Goal: Task Accomplishment & Management: Use online tool/utility

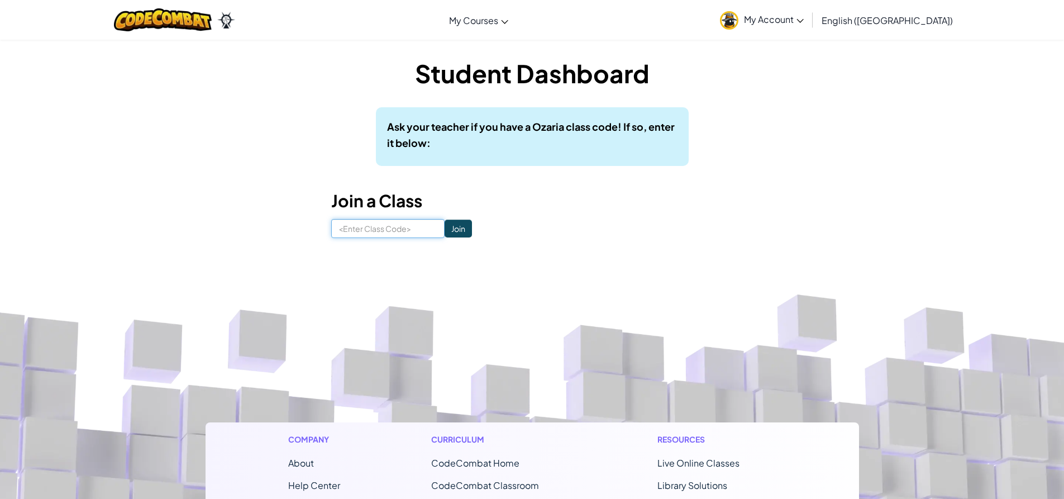
click at [358, 231] on input at bounding box center [387, 228] width 113 height 19
type input "SaltLargeBoy"
click input "Join" at bounding box center [458, 229] width 27 height 18
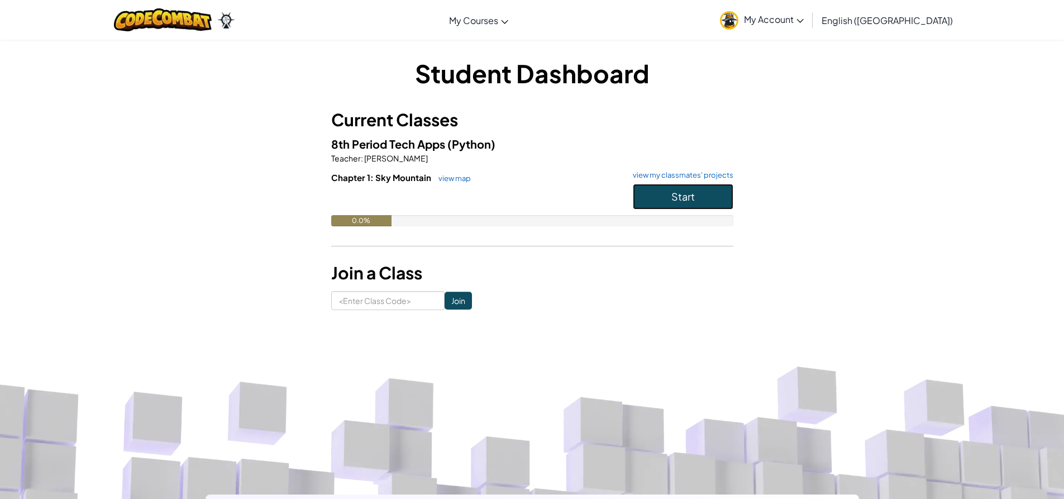
click at [670, 202] on button "Start" at bounding box center [683, 197] width 101 height 26
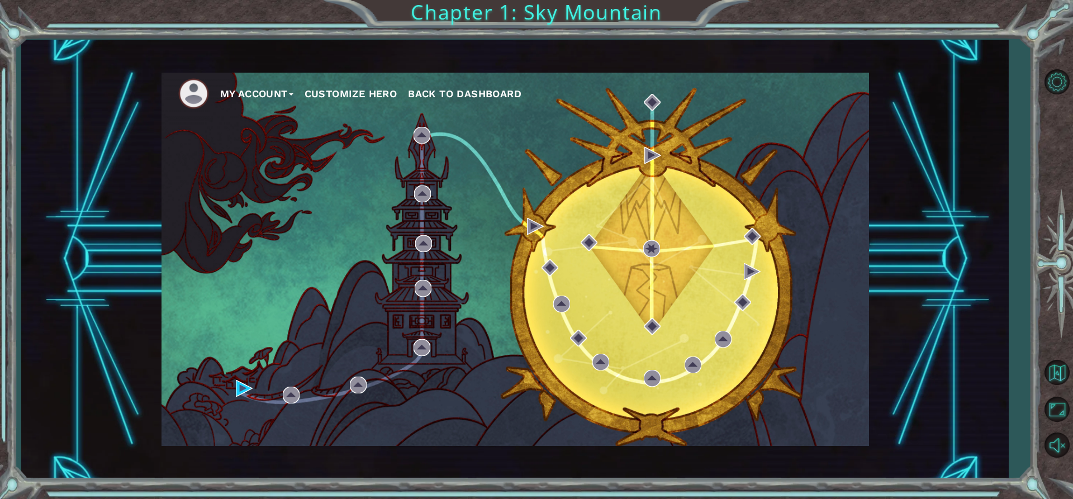
click at [635, 261] on div "My Account Customize Hero Back to Dashboard" at bounding box center [514, 259] width 707 height 373
click at [513, 286] on div "My Account Customize Hero Back to Dashboard" at bounding box center [514, 259] width 707 height 373
click at [469, 287] on div "My Account Customize Hero Back to Dashboard" at bounding box center [514, 259] width 707 height 373
click at [507, 291] on div "My Account Customize Hero Back to Dashboard" at bounding box center [514, 259] width 707 height 373
click at [291, 86] on button "My Account" at bounding box center [256, 93] width 73 height 17
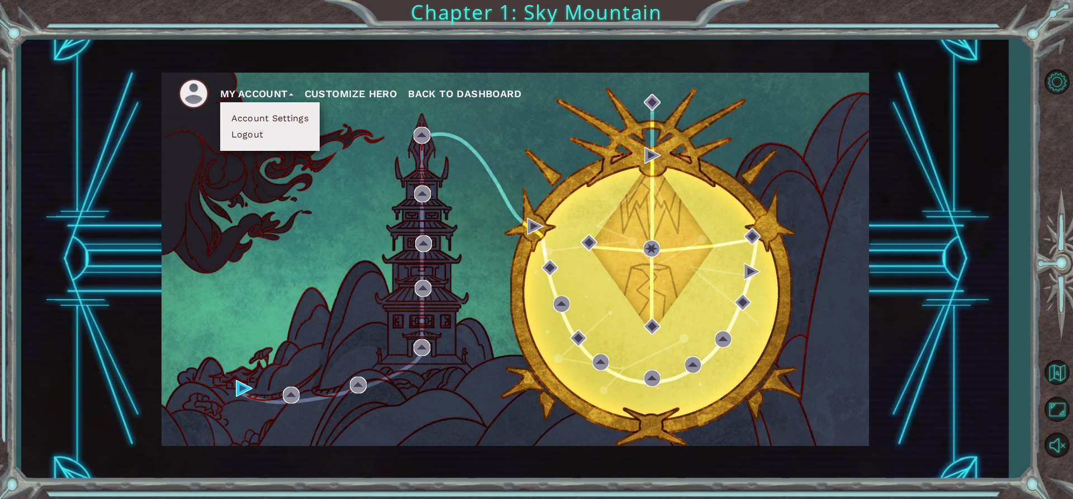
click at [293, 90] on button "My Account" at bounding box center [256, 93] width 73 height 17
click at [527, 250] on div "My Account Customize Hero Back to Dashboard" at bounding box center [514, 259] width 707 height 373
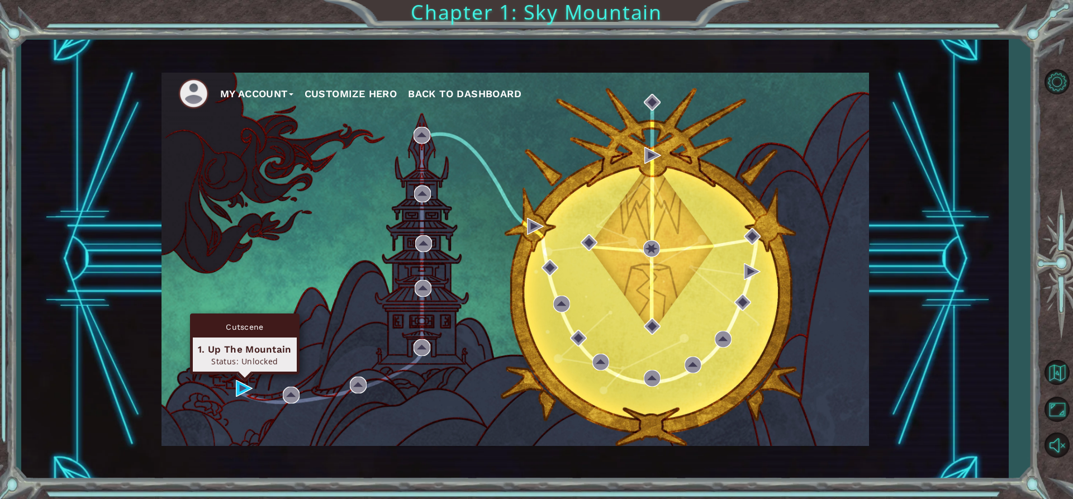
click at [239, 374] on div "Cutscene 1. Up The Mountain Status: Unlocked" at bounding box center [244, 343] width 109 height 61
click at [247, 382] on img at bounding box center [244, 388] width 17 height 17
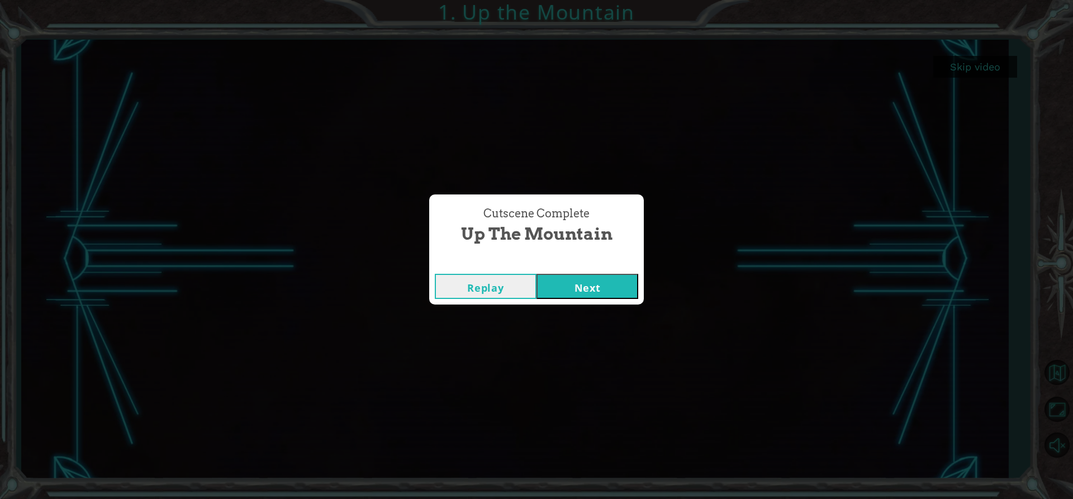
click at [601, 283] on button "Next" at bounding box center [587, 286] width 102 height 25
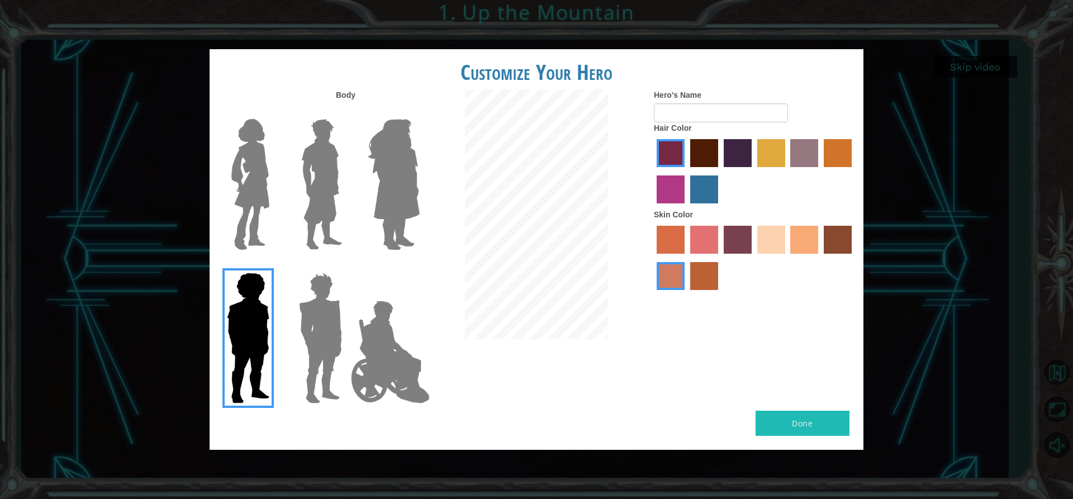
click at [700, 158] on label "maroon hair color" at bounding box center [704, 153] width 28 height 28
click at [686, 171] on input "maroon hair color" at bounding box center [686, 171] width 0 height 0
click at [767, 230] on label "sandy beach skin color" at bounding box center [771, 240] width 28 height 28
click at [753, 258] on input "sandy beach skin color" at bounding box center [753, 258] width 0 height 0
click at [336, 346] on img at bounding box center [320, 338] width 52 height 140
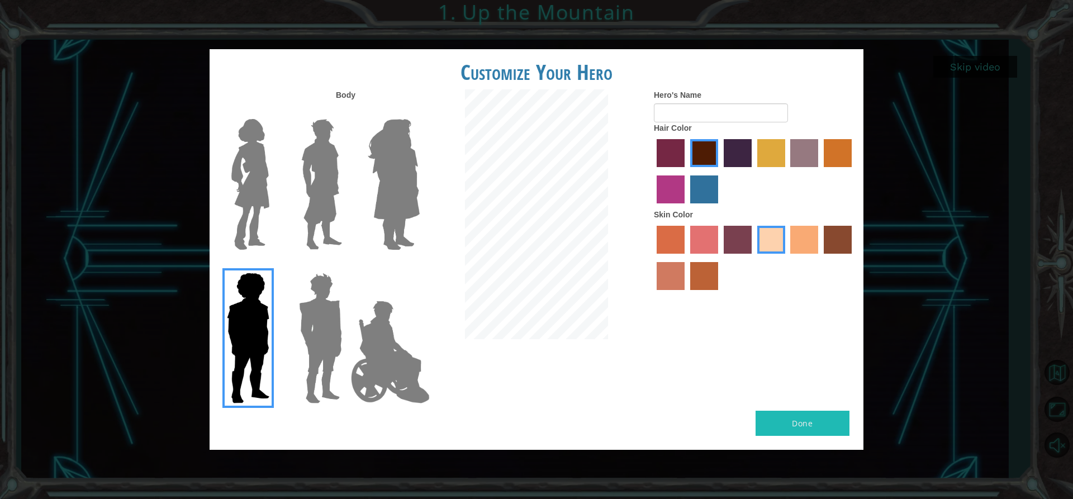
click at [346, 265] on input "Hero Garnet" at bounding box center [346, 265] width 0 height 0
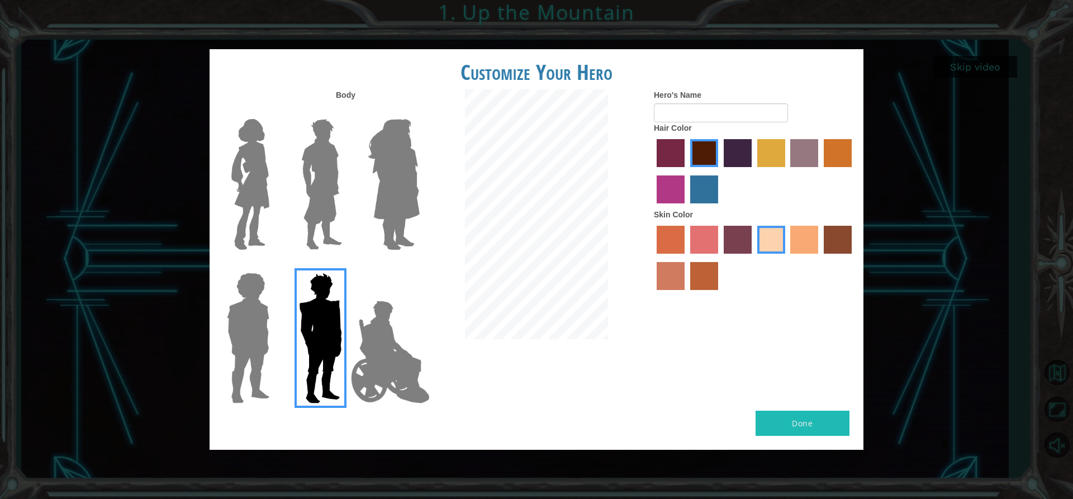
click at [332, 223] on img at bounding box center [322, 185] width 50 height 140
click at [346, 112] on input "Hero Lars" at bounding box center [346, 112] width 0 height 0
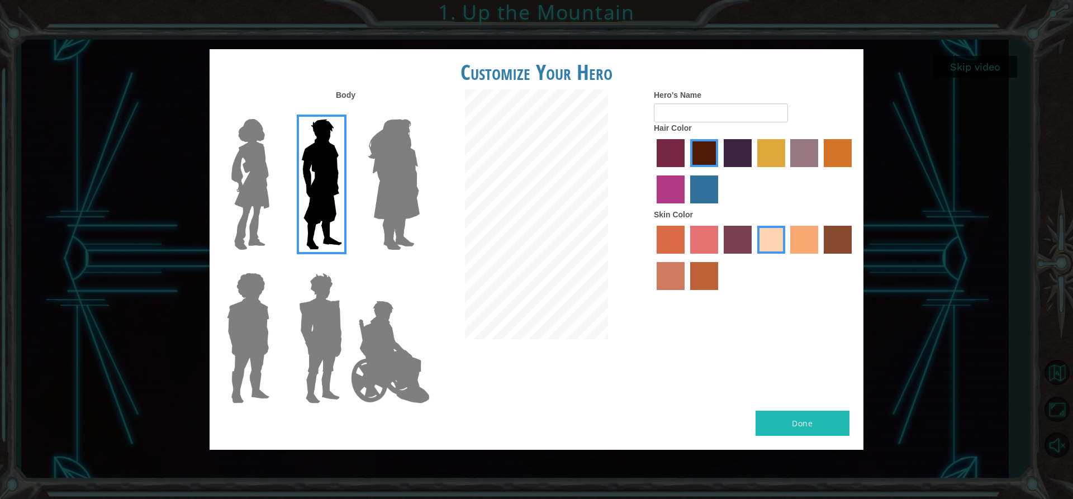
click at [802, 234] on label "tacao skin color" at bounding box center [804, 240] width 28 height 28
click at [787, 258] on input "tacao skin color" at bounding box center [787, 258] width 0 height 0
click at [781, 226] on label "sandy beach skin color" at bounding box center [771, 240] width 28 height 28
click at [753, 258] on input "sandy beach skin color" at bounding box center [753, 258] width 0 height 0
click at [700, 108] on input "Hero's Name" at bounding box center [721, 112] width 134 height 19
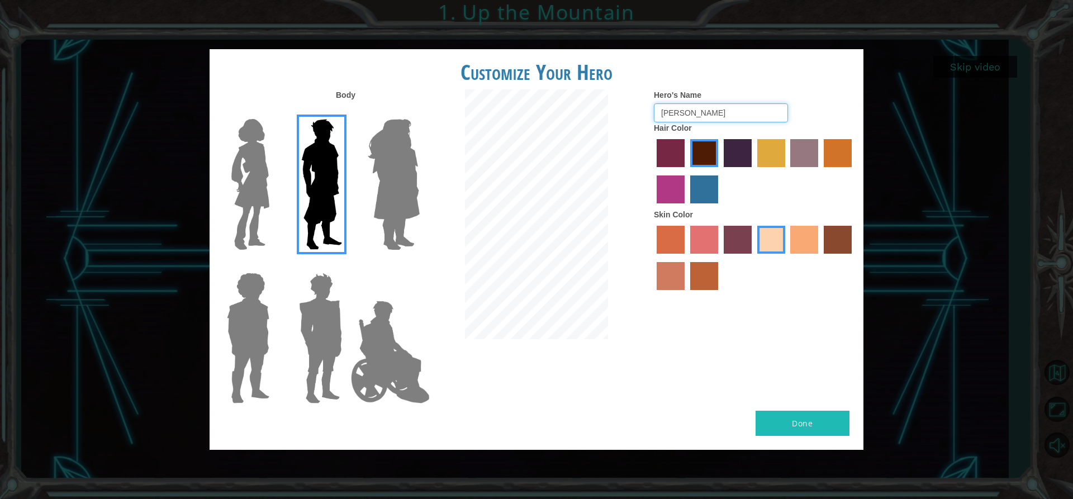
type input "[PERSON_NAME]"
click at [826, 415] on button "Done" at bounding box center [802, 423] width 94 height 25
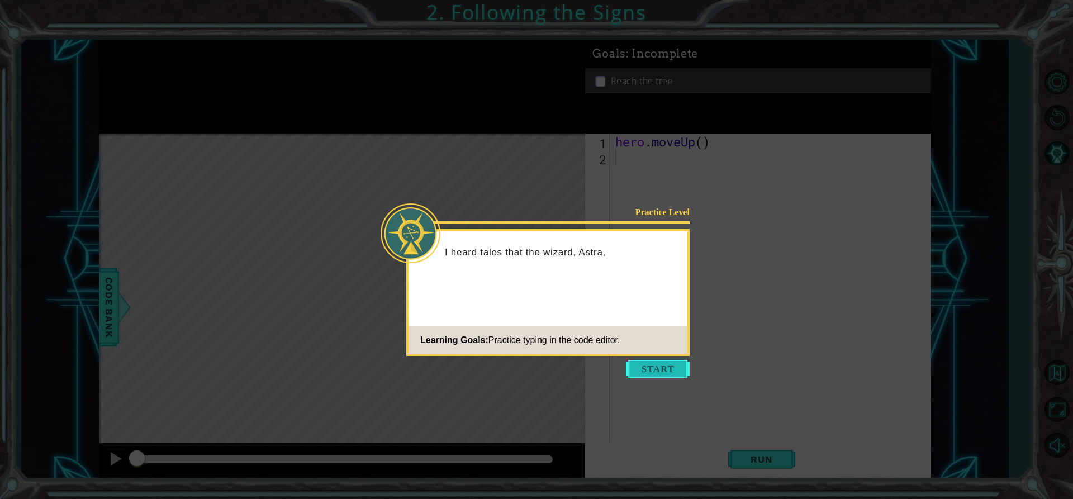
drag, startPoint x: 728, startPoint y: 92, endPoint x: 647, endPoint y: 368, distance: 286.9
click at [647, 368] on button "Start" at bounding box center [658, 369] width 64 height 18
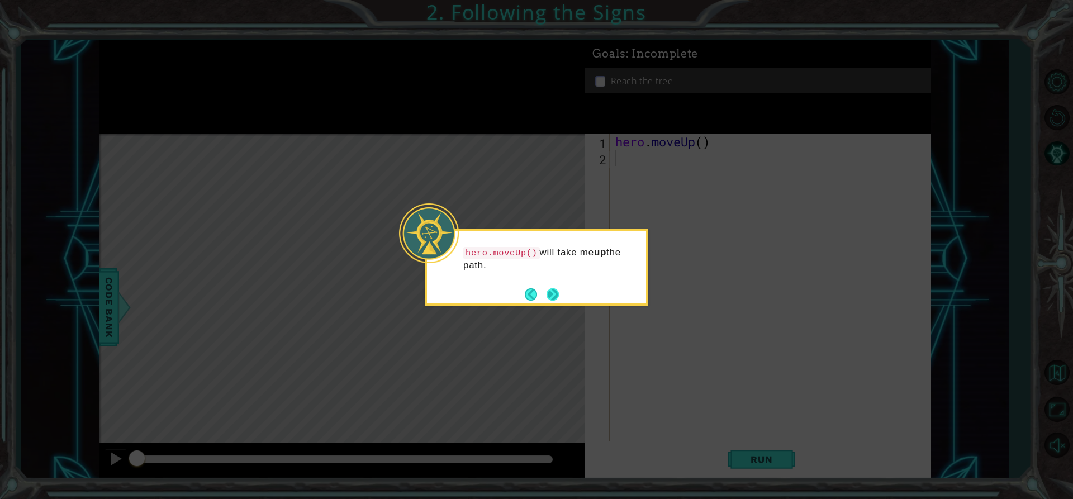
click at [552, 294] on button "Next" at bounding box center [552, 294] width 19 height 19
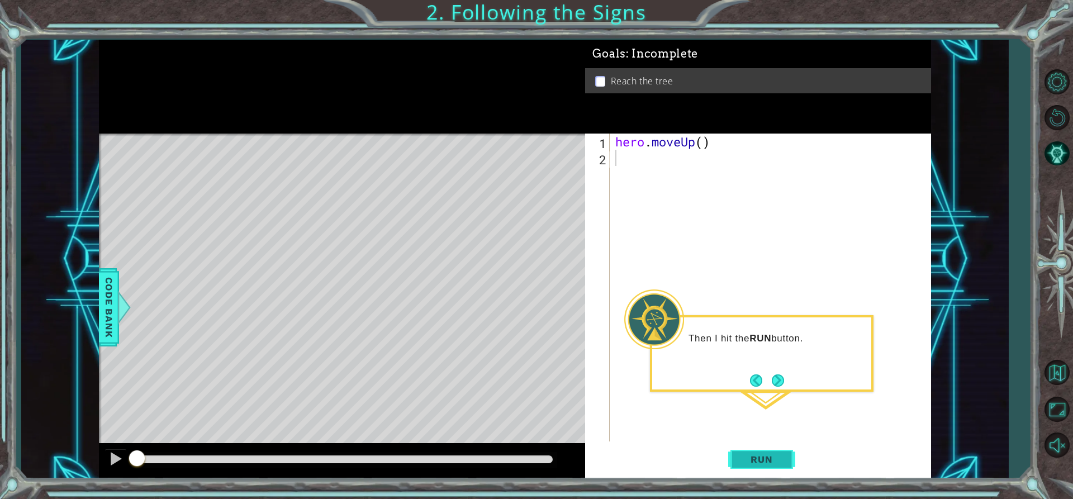
click at [784, 453] on button "Run" at bounding box center [761, 459] width 67 height 35
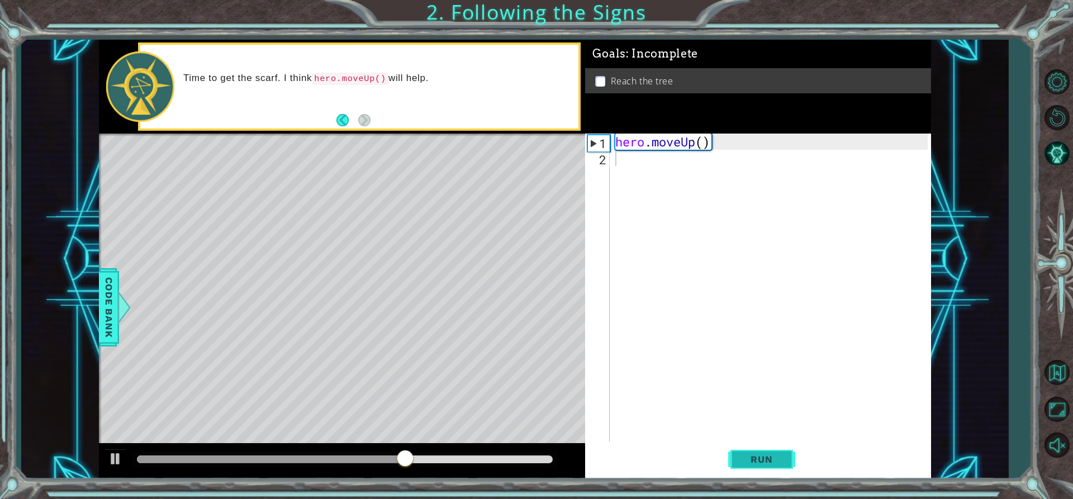
click at [782, 455] on span "Run" at bounding box center [761, 459] width 44 height 11
click at [780, 455] on span "Run" at bounding box center [761, 459] width 44 height 11
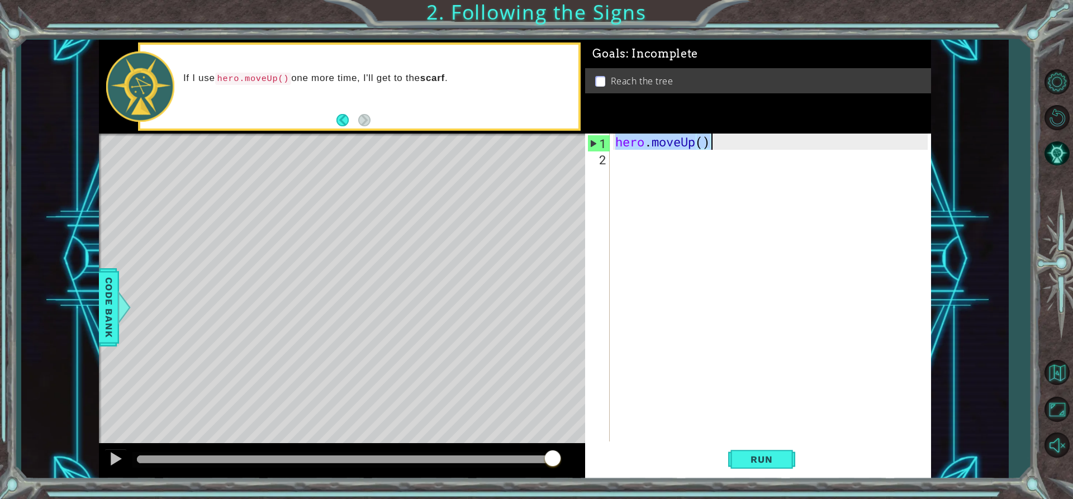
drag, startPoint x: 617, startPoint y: 138, endPoint x: 723, endPoint y: 139, distance: 105.6
click at [723, 139] on div "hero . moveUp ( )" at bounding box center [773, 304] width 320 height 340
type textarea "hero.moveUp()"
click at [637, 162] on div "hero . moveUp ( )" at bounding box center [773, 304] width 320 height 340
paste textarea "hero.moveUp()"
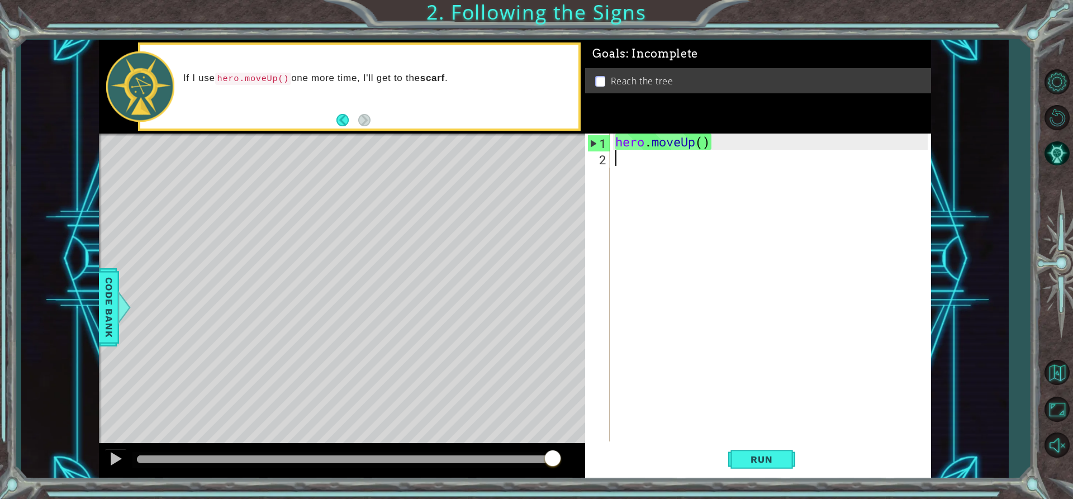
type textarea "hero.moveUp()"
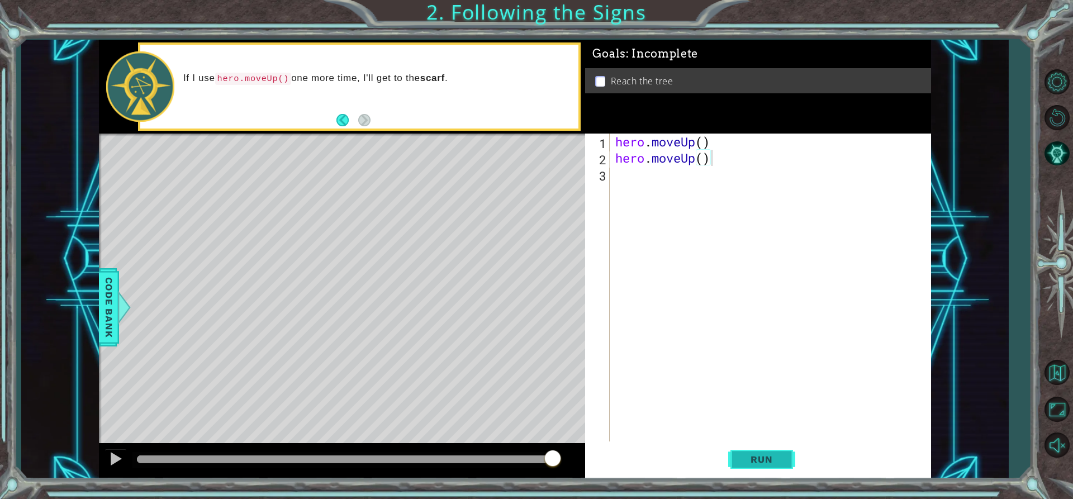
click at [765, 460] on span "Run" at bounding box center [761, 459] width 44 height 11
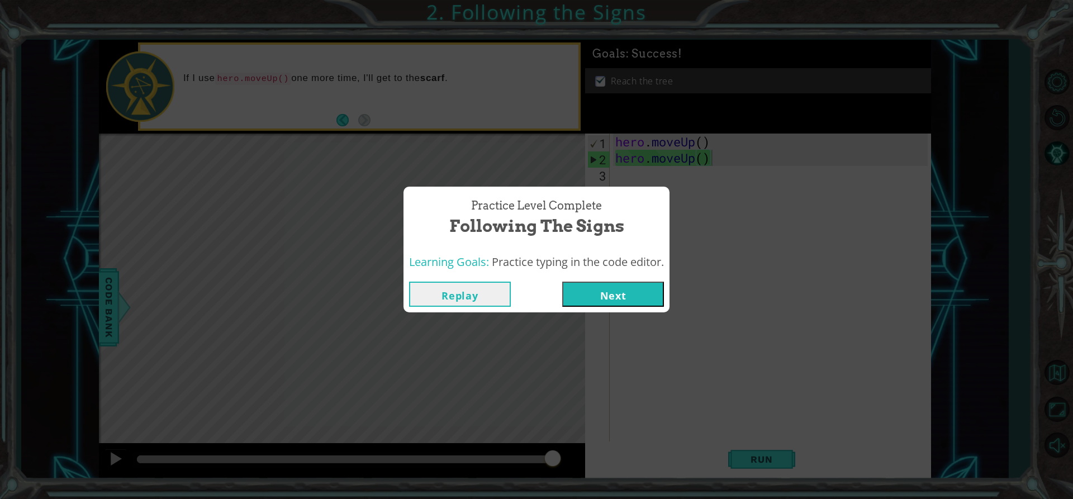
click at [603, 307] on div "Replay Next" at bounding box center [536, 294] width 266 height 36
click at [615, 299] on button "Next" at bounding box center [613, 294] width 102 height 25
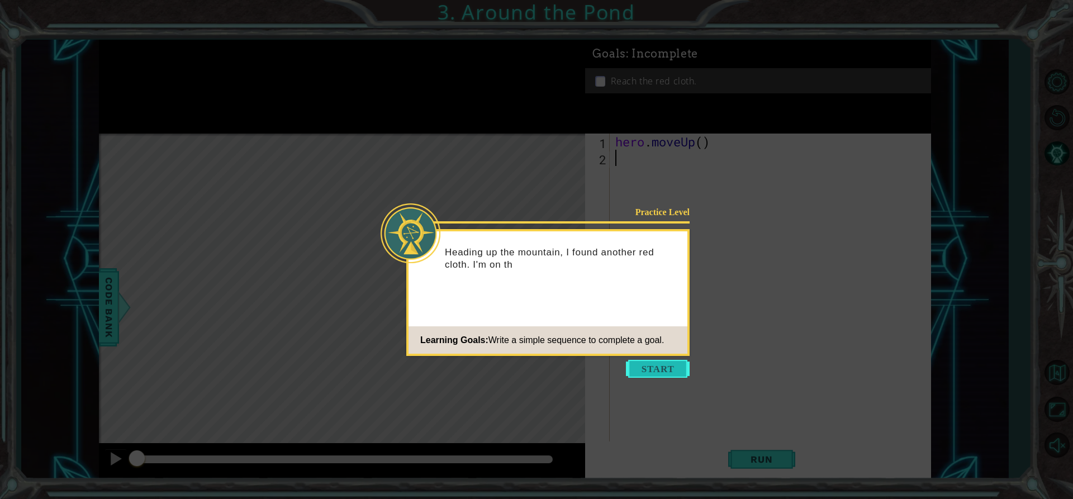
click at [664, 365] on button "Start" at bounding box center [658, 369] width 64 height 18
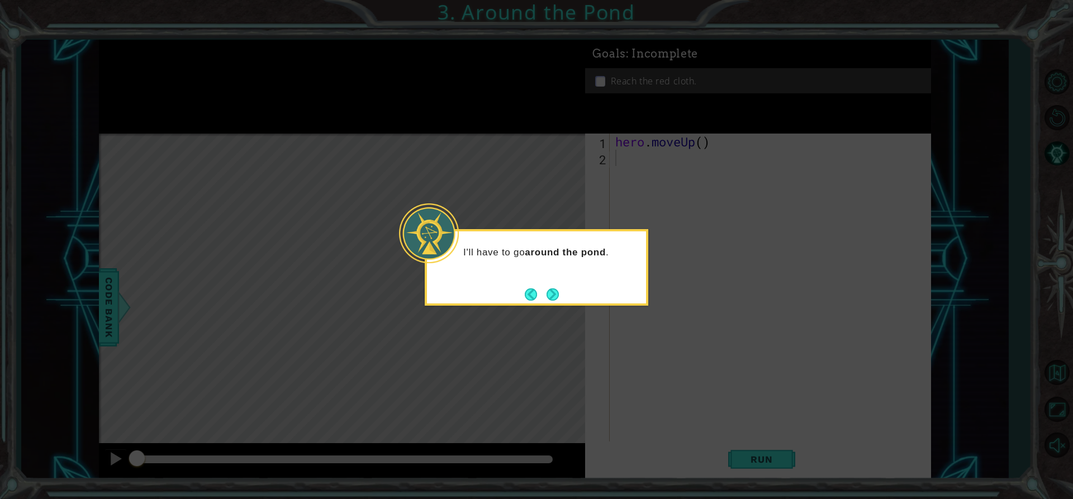
click at [557, 278] on div "I'll have to go around the pond ." at bounding box center [536, 258] width 219 height 44
click at [554, 288] on button "Next" at bounding box center [552, 294] width 20 height 20
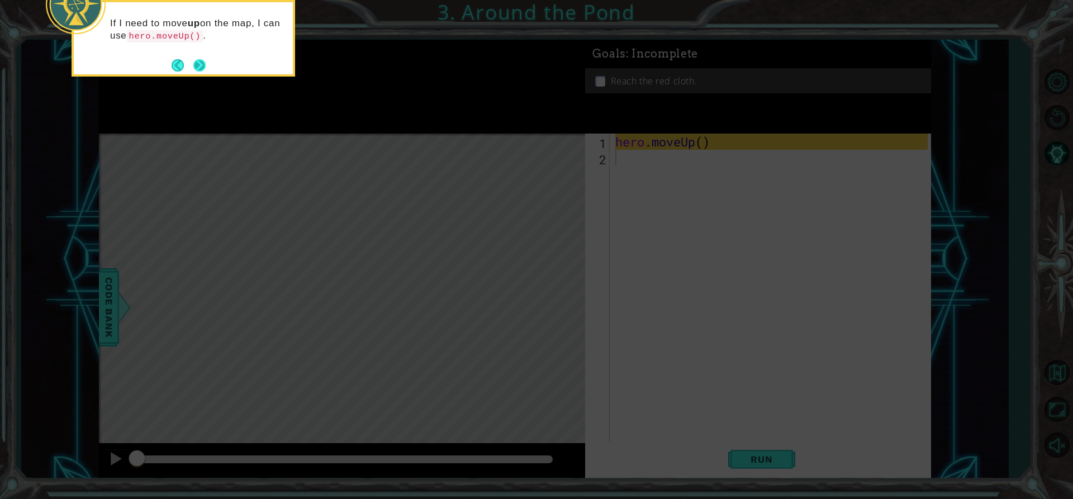
click at [198, 59] on button "Next" at bounding box center [199, 65] width 20 height 20
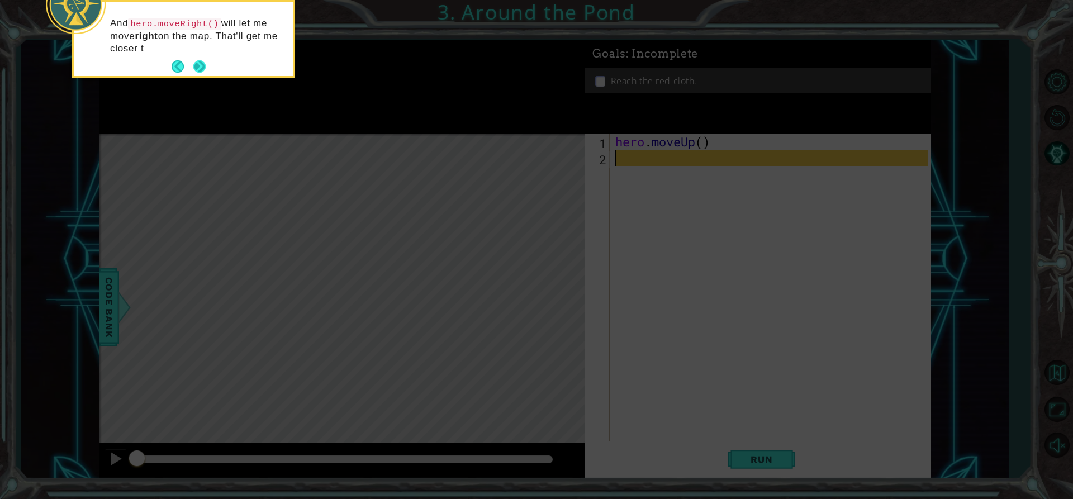
click at [203, 60] on button "Next" at bounding box center [199, 67] width 18 height 18
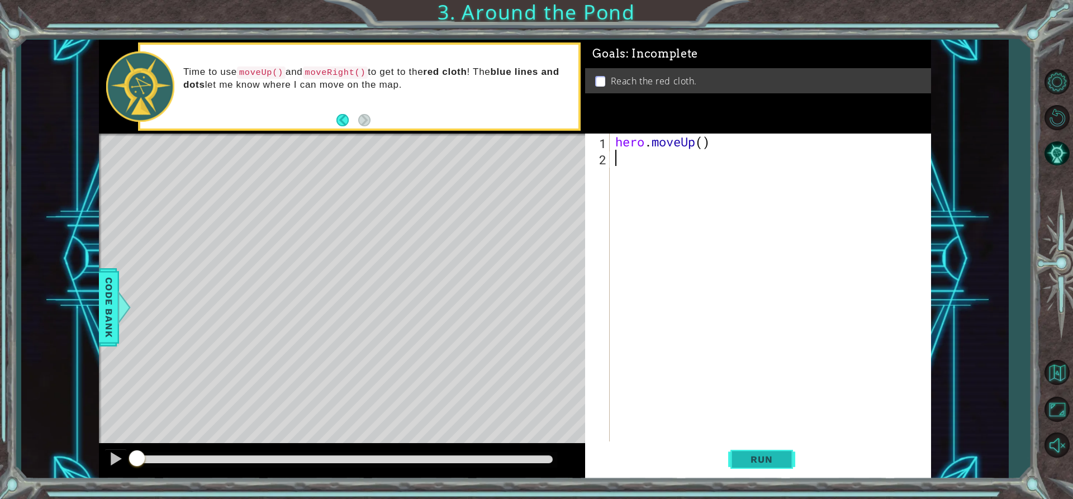
click at [735, 460] on button "Run" at bounding box center [761, 459] width 67 height 35
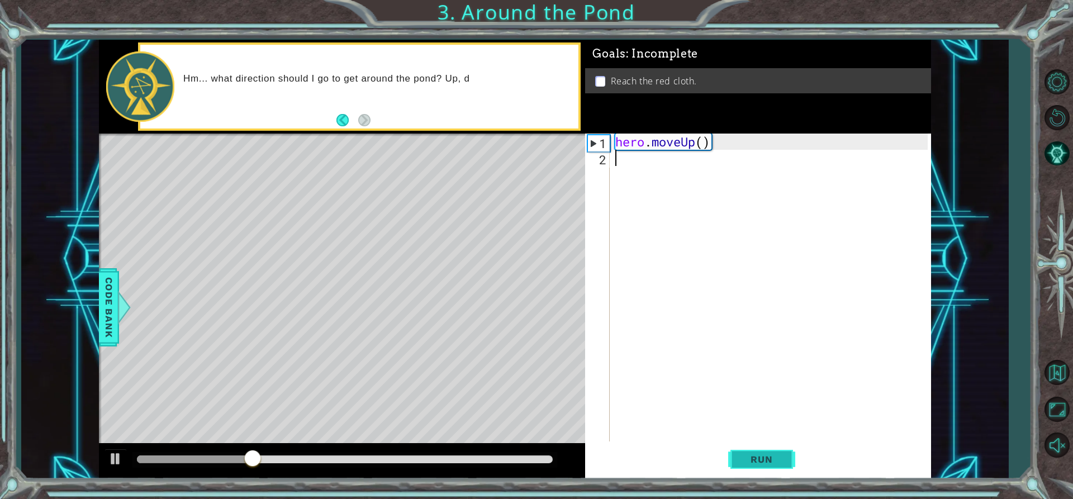
click at [735, 460] on button "Run" at bounding box center [761, 459] width 67 height 35
drag, startPoint x: 616, startPoint y: 135, endPoint x: 721, endPoint y: 144, distance: 104.8
click at [721, 144] on div "hero . moveUp ( )" at bounding box center [773, 304] width 320 height 340
type textarea "hero.moveUp()"
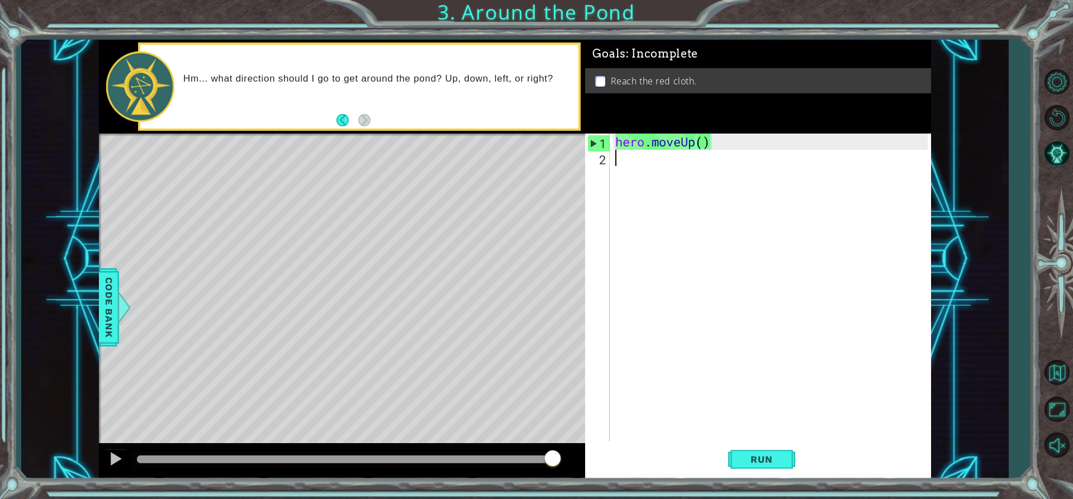
click at [647, 161] on div "hero . moveUp ( )" at bounding box center [773, 304] width 320 height 340
paste textarea "hero.moveUp()"
type textarea "hero.moveUp()"
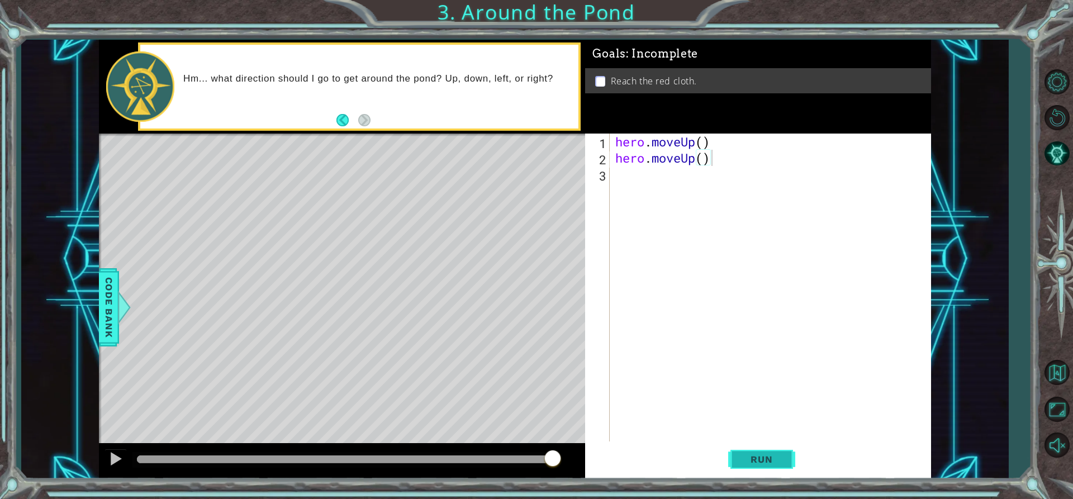
click at [732, 453] on button "Run" at bounding box center [761, 459] width 67 height 35
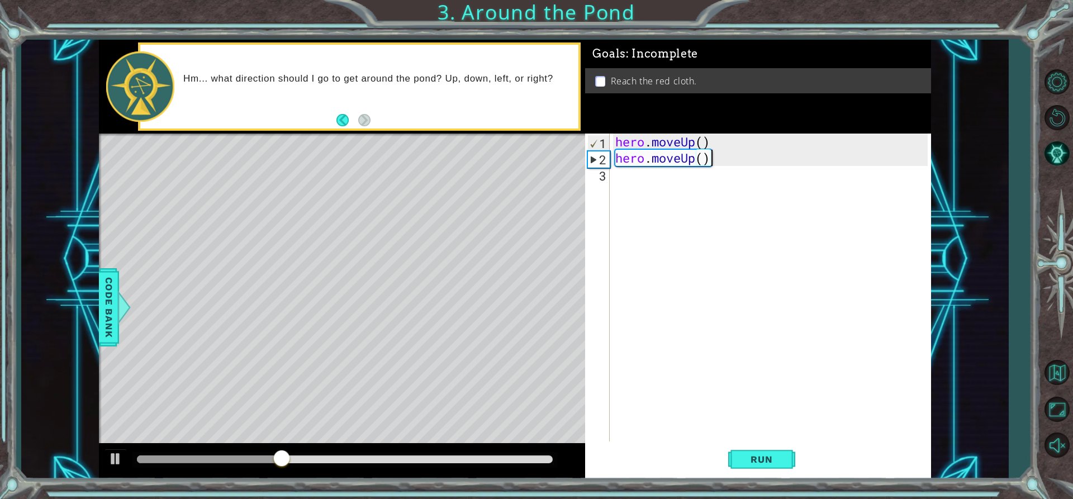
click at [658, 207] on div "hero . moveUp ( ) hero . moveUp ( )" at bounding box center [773, 304] width 320 height 340
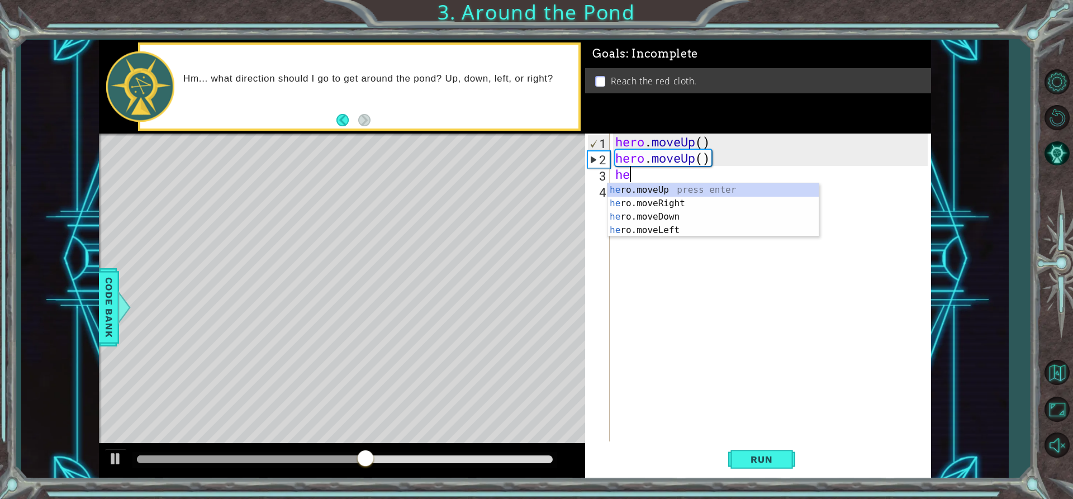
scroll to position [0, 1]
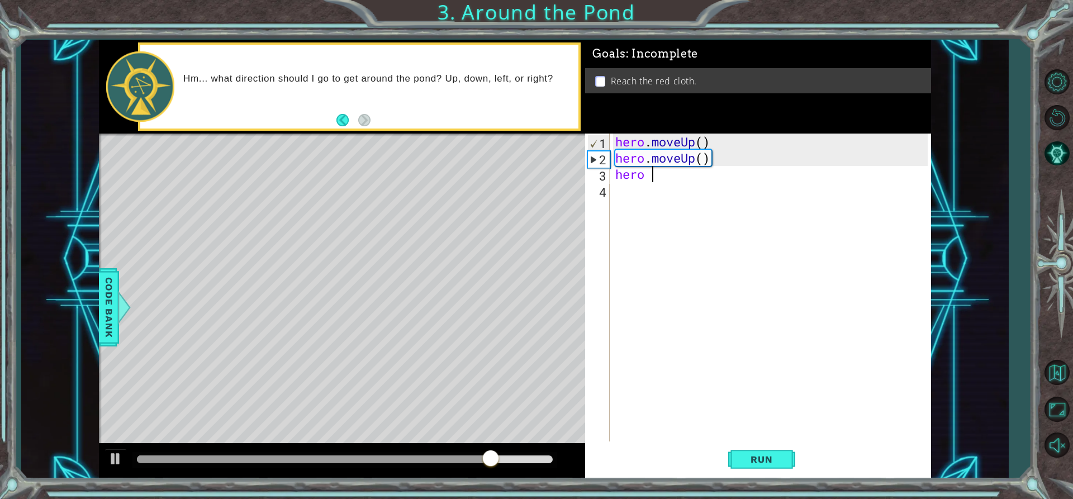
type textarea "hero"
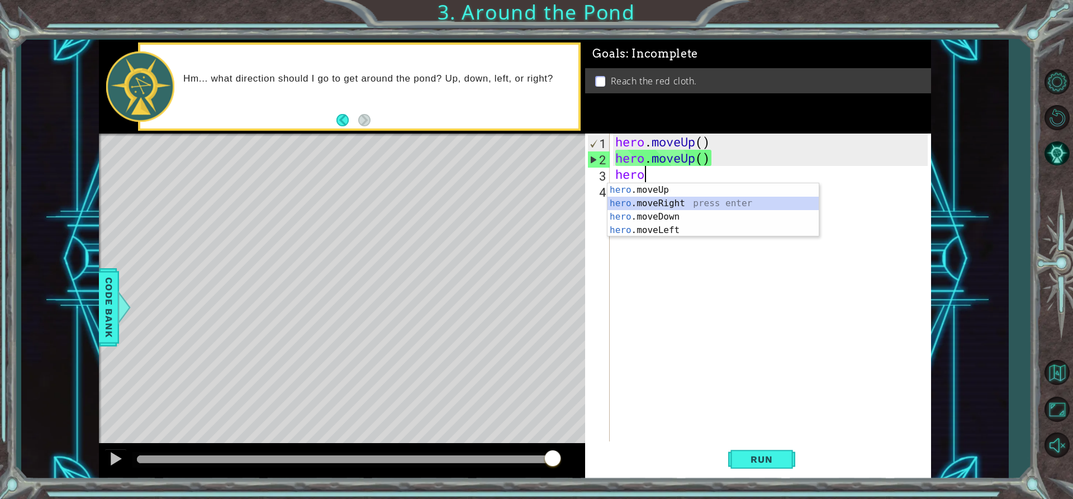
click at [641, 201] on div "hero .moveUp press enter hero .moveRight press enter hero .moveDown press enter…" at bounding box center [712, 223] width 211 height 80
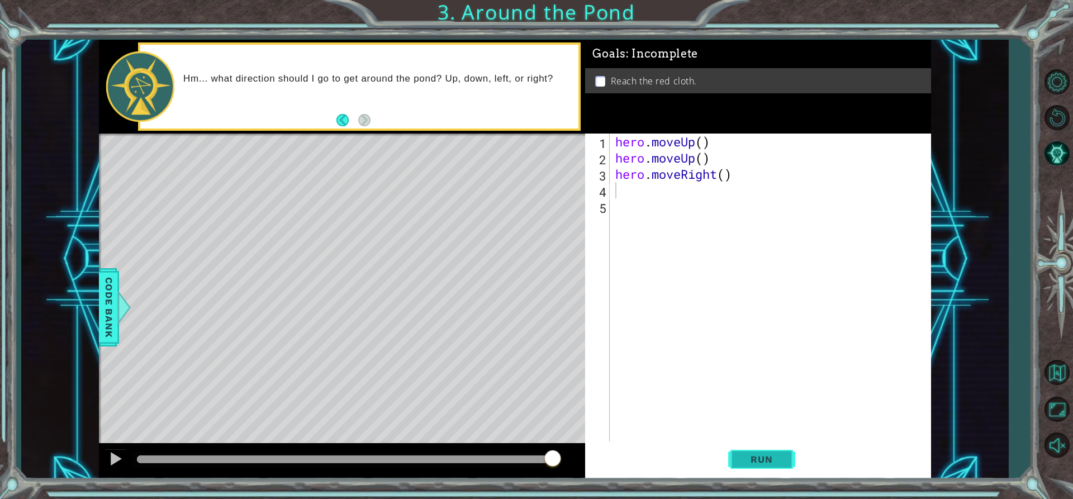
click at [737, 454] on button "Run" at bounding box center [761, 459] width 67 height 35
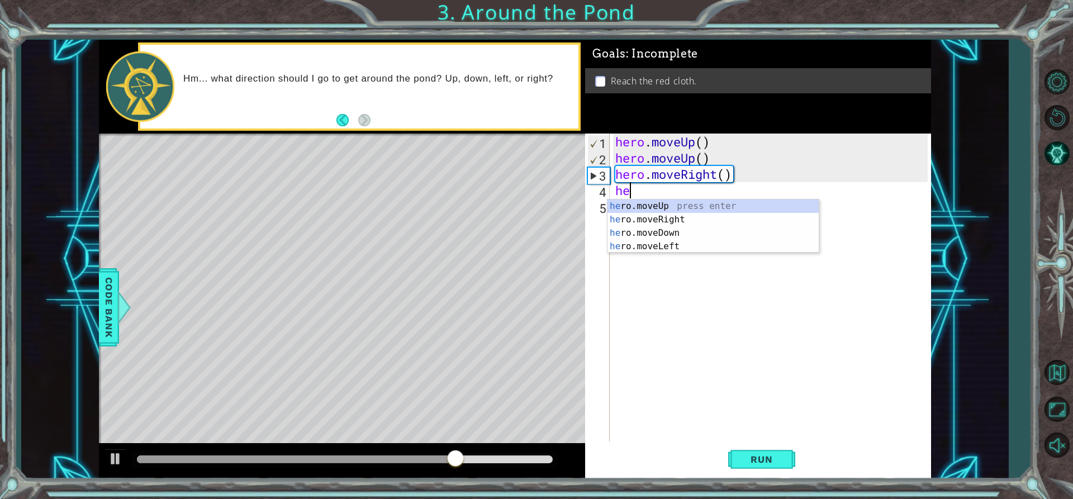
type textarea "her"
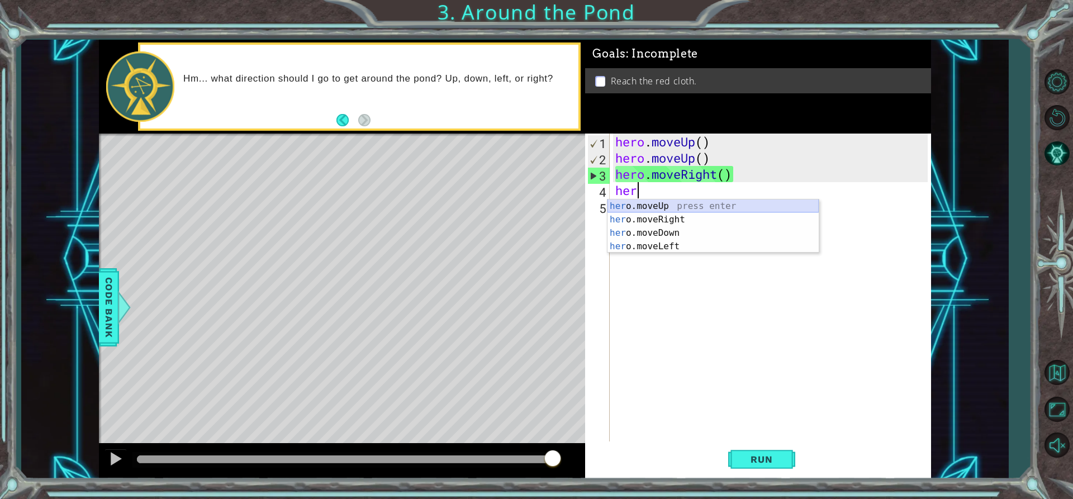
click at [713, 207] on div "her o.moveUp press enter her o.moveRight press enter her o.moveDown press enter…" at bounding box center [712, 239] width 211 height 80
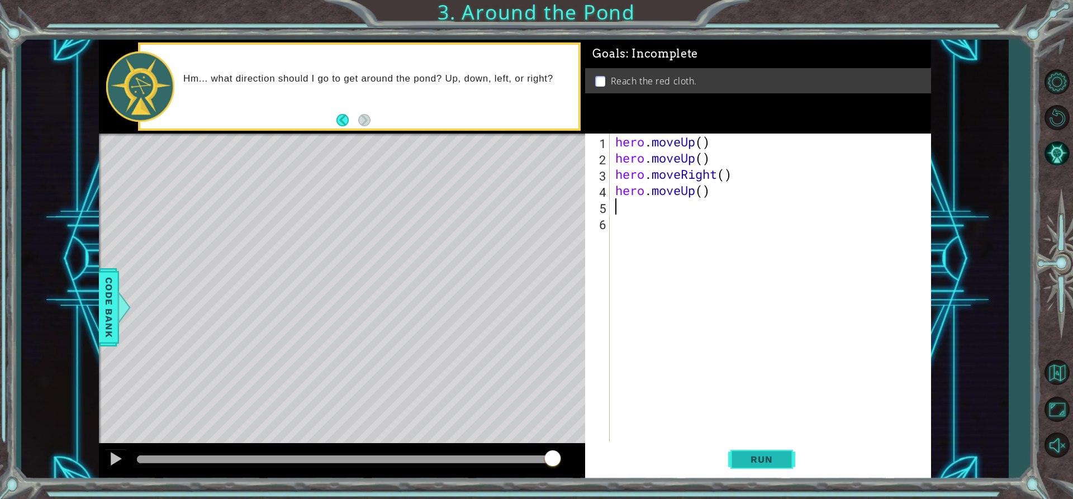
click at [741, 459] on span "Run" at bounding box center [761, 459] width 44 height 11
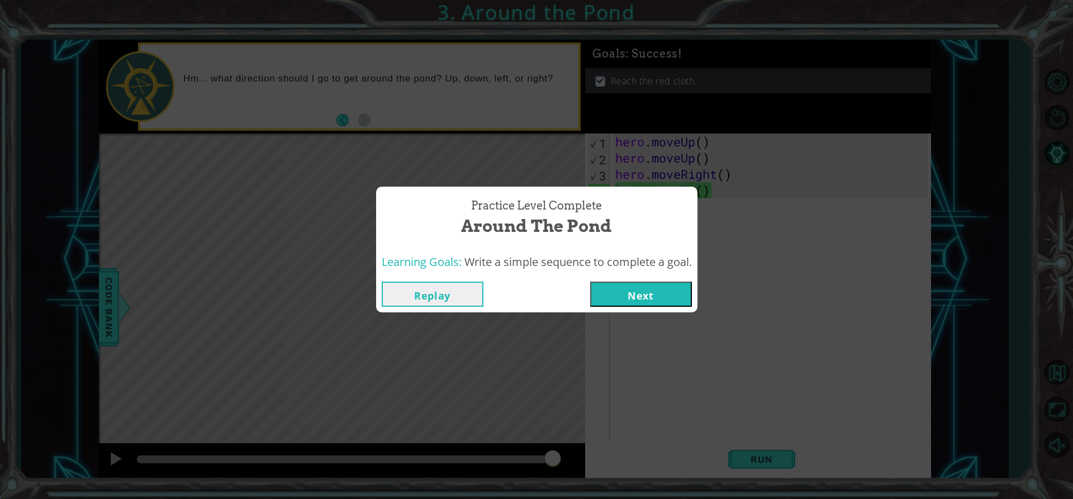
click at [686, 285] on button "Next" at bounding box center [641, 294] width 102 height 25
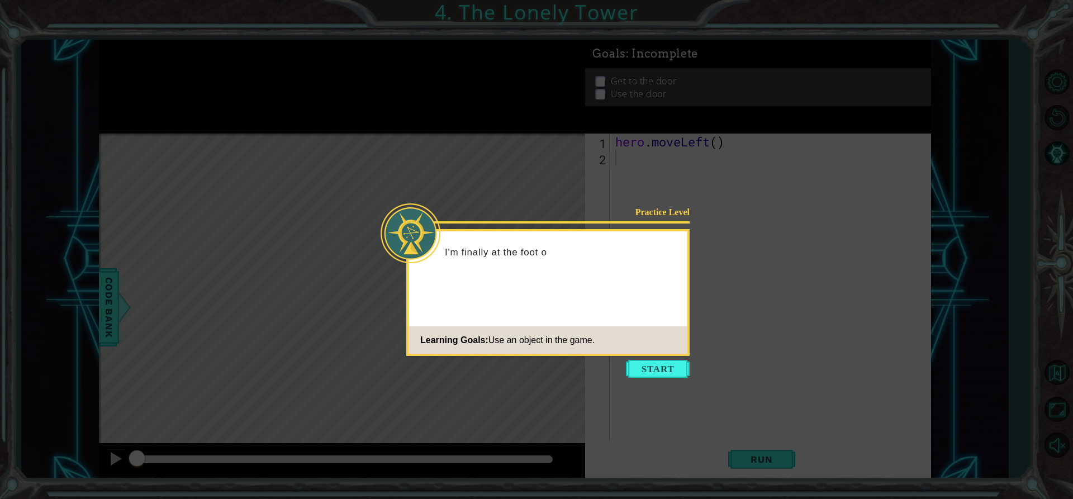
click at [687, 287] on div "Practice Level I'm finally at the foot o Learning Goals: Use an object in the g…" at bounding box center [547, 292] width 283 height 127
click at [658, 367] on button "Start" at bounding box center [658, 369] width 64 height 18
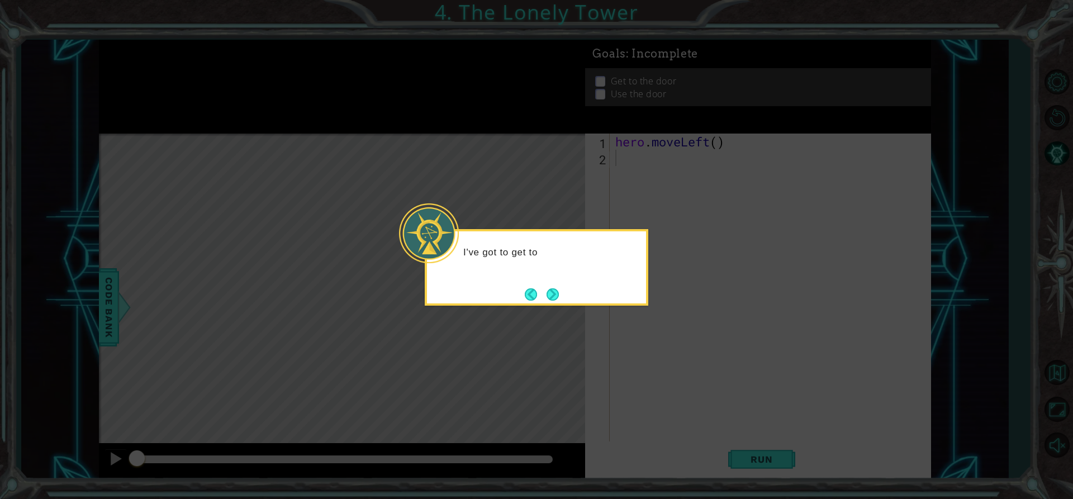
click at [601, 328] on icon at bounding box center [536, 249] width 1073 height 499
click at [555, 290] on button "Next" at bounding box center [552, 294] width 13 height 13
drag, startPoint x: 555, startPoint y: 290, endPoint x: 559, endPoint y: 302, distance: 12.0
click at [559, 302] on button "Next" at bounding box center [552, 294] width 18 height 18
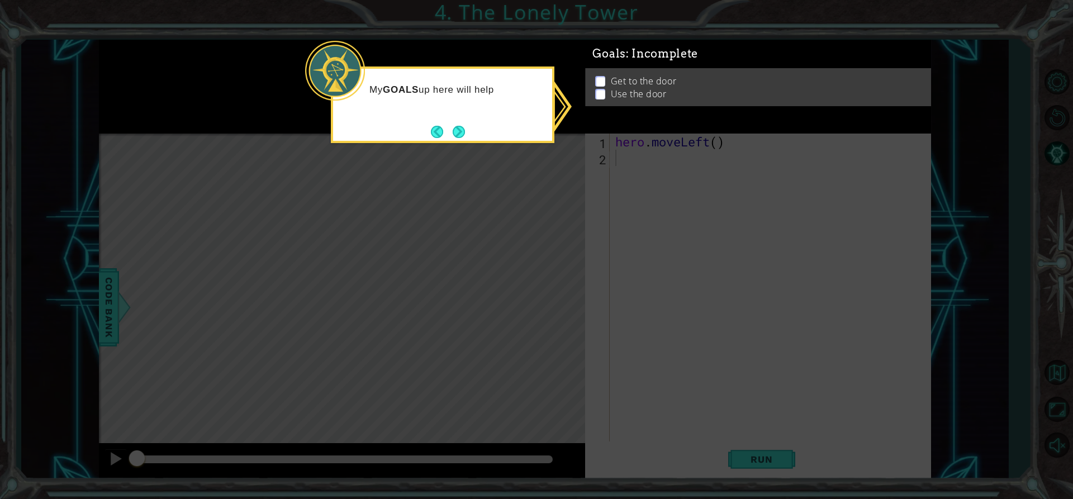
click at [665, 282] on icon at bounding box center [536, 249] width 1073 height 499
click at [645, 79] on p "Get to the door" at bounding box center [643, 76] width 65 height 12
click at [645, 78] on p "Get to the door" at bounding box center [643, 81] width 65 height 12
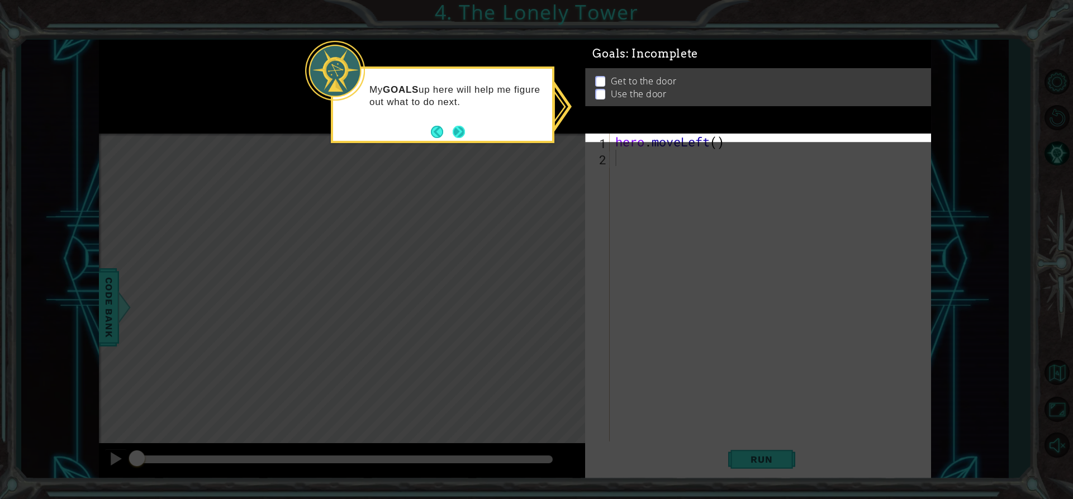
click at [456, 132] on button "Next" at bounding box center [459, 132] width 18 height 18
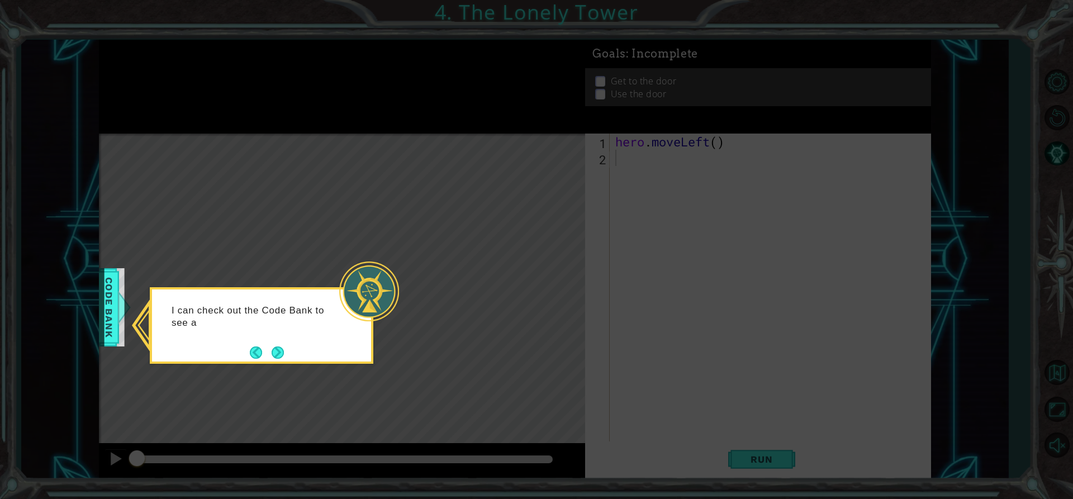
drag, startPoint x: 269, startPoint y: 353, endPoint x: 280, endPoint y: 356, distance: 11.7
click at [273, 354] on button "Next" at bounding box center [278, 353] width 18 height 18
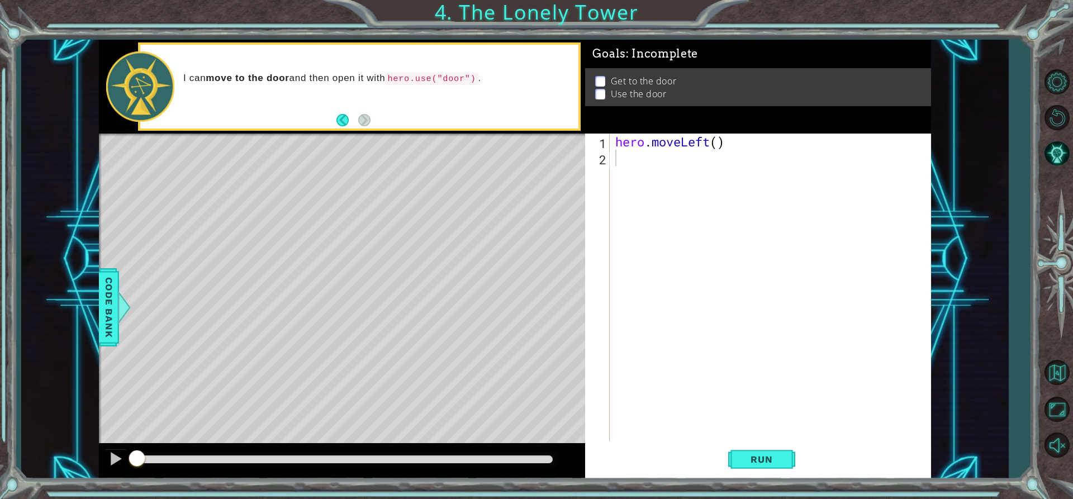
drag, startPoint x: 611, startPoint y: 139, endPoint x: 653, endPoint y: 153, distance: 44.7
click at [653, 153] on div "1 2 hero . moveLeft ( ) ההההההההההההההההההההההההההההההההההההההההההההההההההההההה…" at bounding box center [756, 288] width 342 height 308
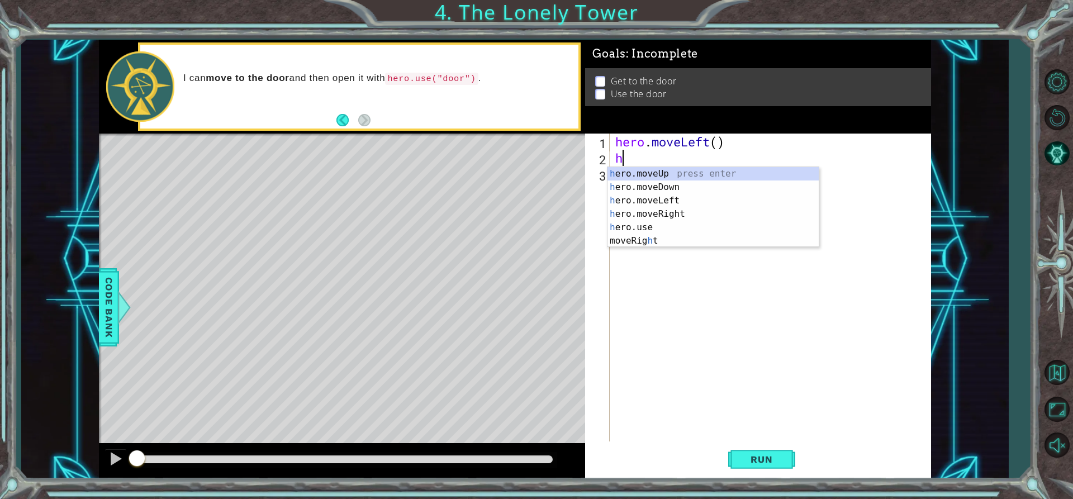
type textarea "her"
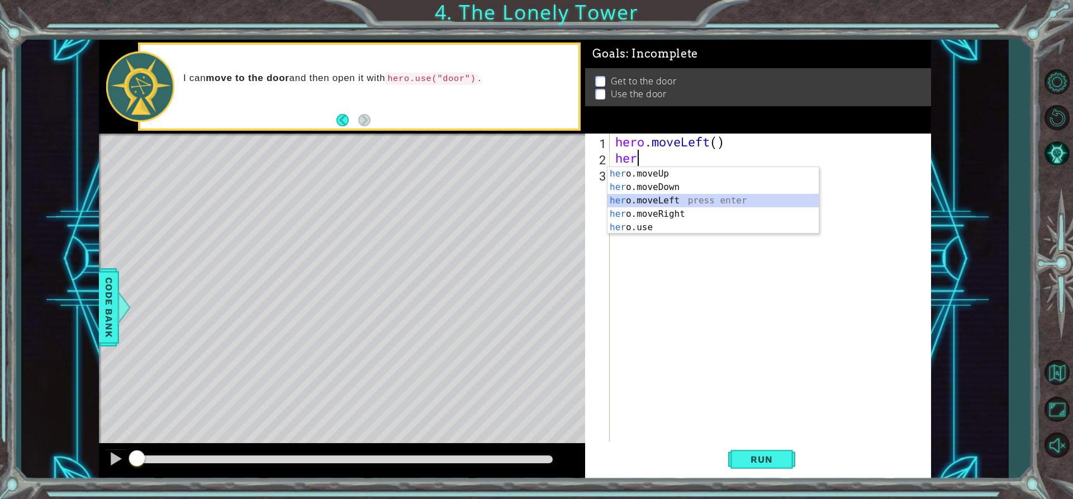
click at [621, 206] on div "her o.moveUp press enter her o.moveDown press enter her o.moveLeft press enter …" at bounding box center [712, 214] width 211 height 94
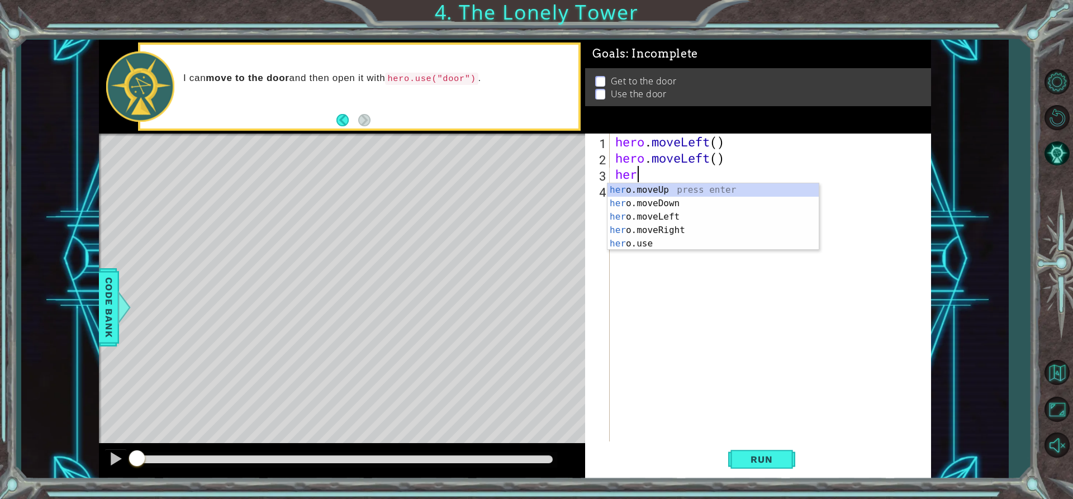
type textarea "her"
click at [644, 212] on div "her o.moveUp press enter her o.moveDown press enter her o.moveLeft press enter …" at bounding box center [712, 230] width 211 height 94
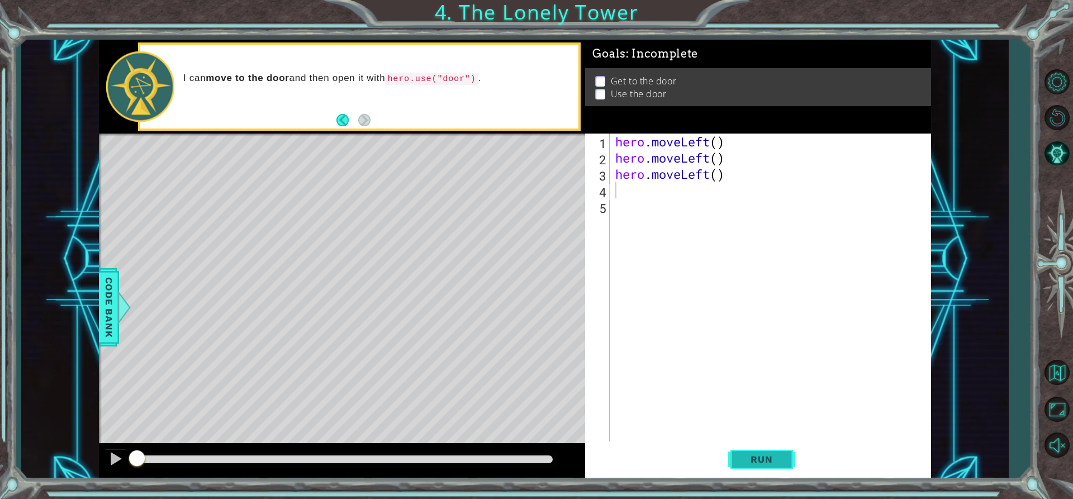
click at [750, 454] on span "Run" at bounding box center [761, 459] width 44 height 11
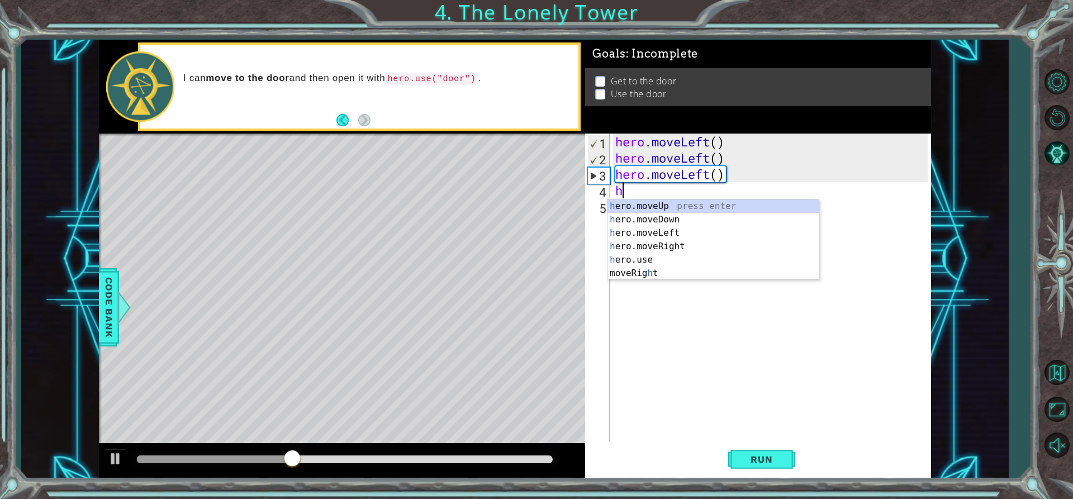
type textarea "her"
click at [756, 208] on div "her o.moveUp press enter her o.moveDown press enter her o.moveLeft press enter …" at bounding box center [712, 246] width 211 height 94
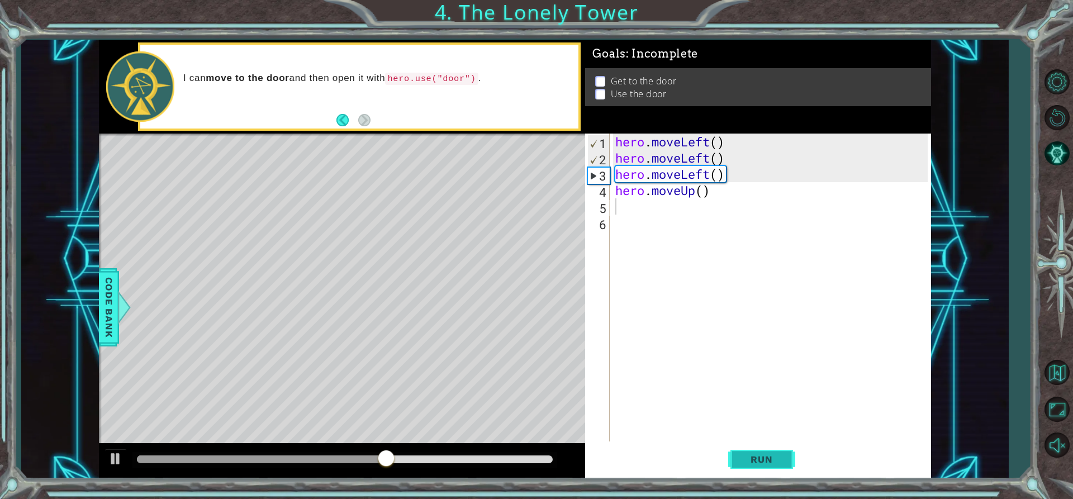
click at [741, 465] on span "Run" at bounding box center [761, 459] width 44 height 11
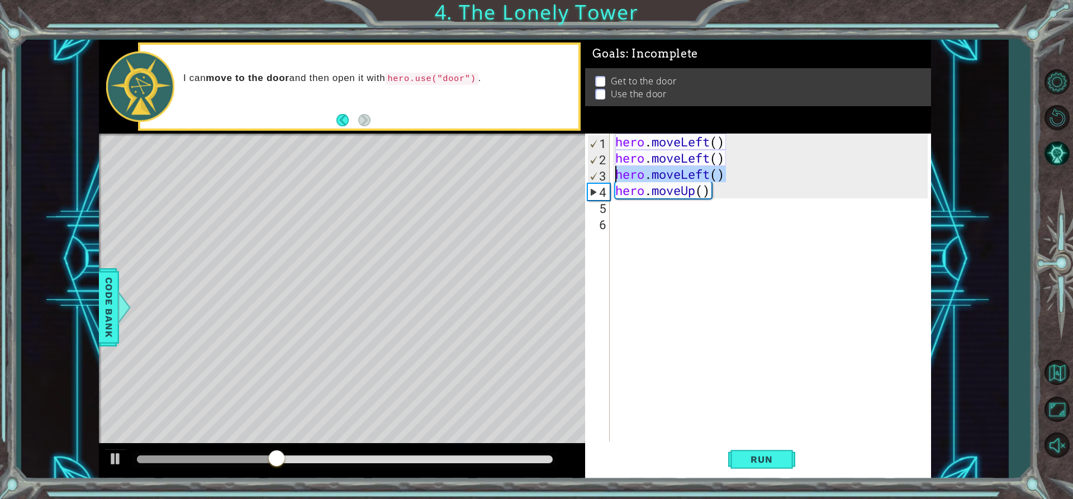
drag, startPoint x: 734, startPoint y: 166, endPoint x: 611, endPoint y: 178, distance: 123.4
click at [611, 178] on div "1 2 3 4 5 6 hero . moveLeft ( ) hero . moveLeft ( ) hero . moveLeft ( ) hero . …" at bounding box center [756, 288] width 342 height 308
type textarea "hero.moveLeft()"
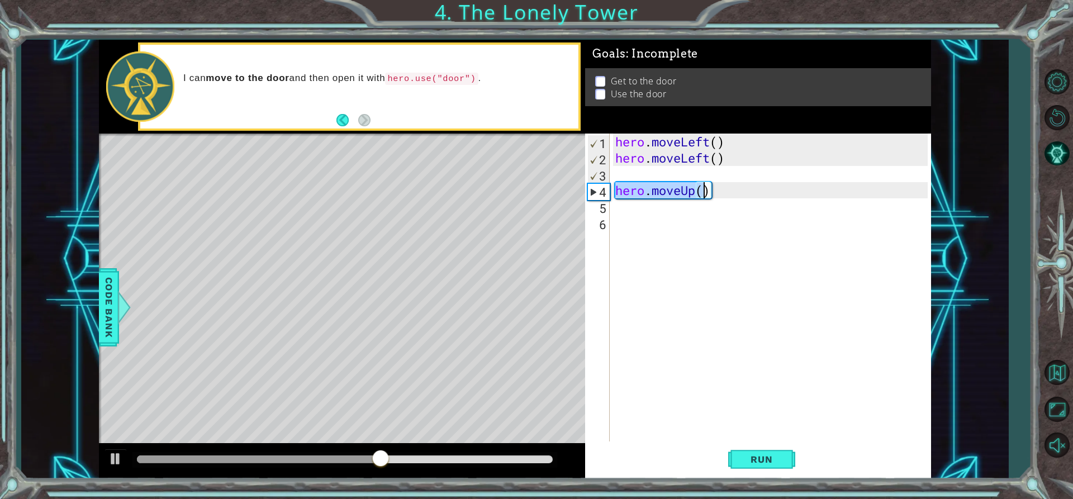
drag, startPoint x: 614, startPoint y: 188, endPoint x: 712, endPoint y: 192, distance: 97.9
click at [712, 192] on div "hero . moveLeft ( ) hero . moveLeft ( ) hero . moveUp ( )" at bounding box center [773, 304] width 320 height 340
type textarea "hero.moveUp()"
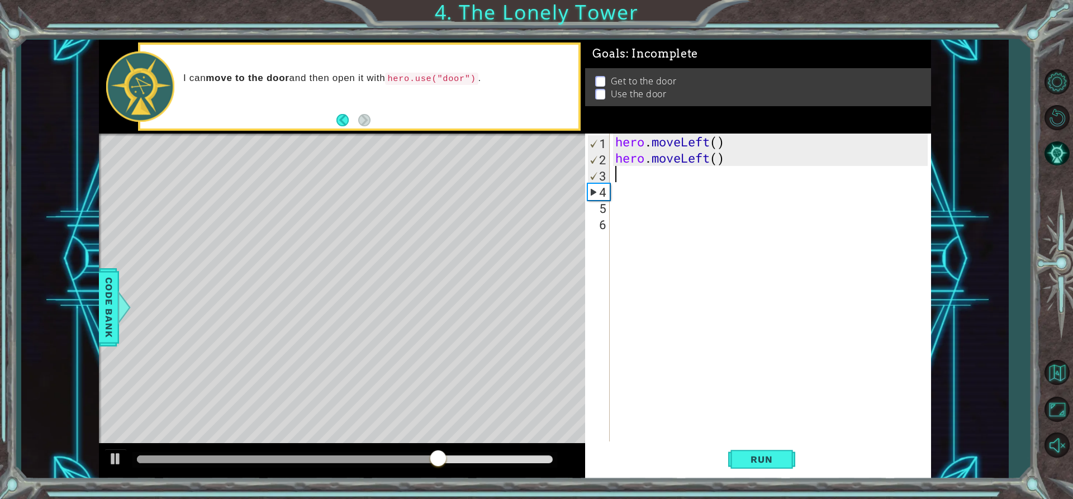
click at [656, 170] on div "hero . moveLeft ( ) hero . moveLeft ( )" at bounding box center [773, 304] width 320 height 340
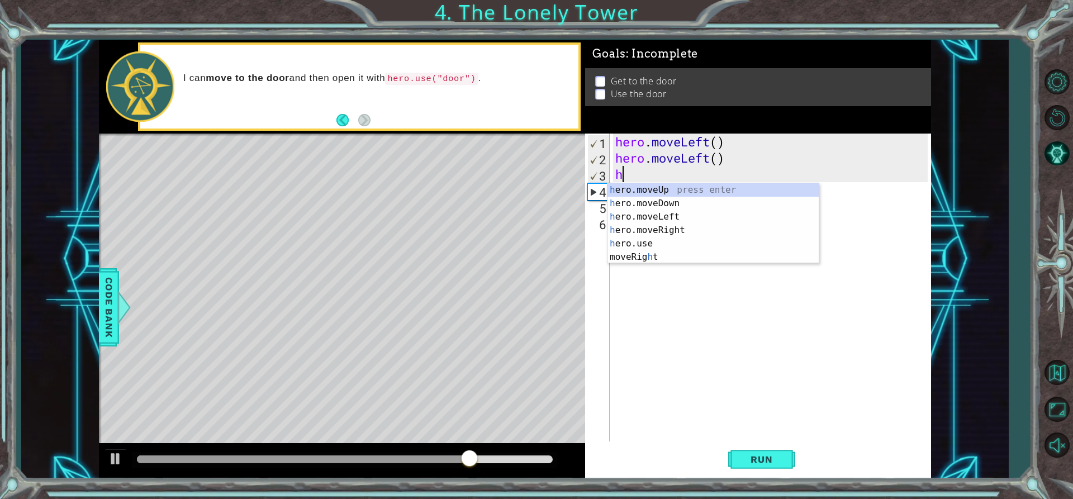
type textarea "he"
click at [645, 185] on div "he ro.moveUp press enter he ro.moveDown press enter he ro.moveLeft press enter …" at bounding box center [712, 230] width 211 height 94
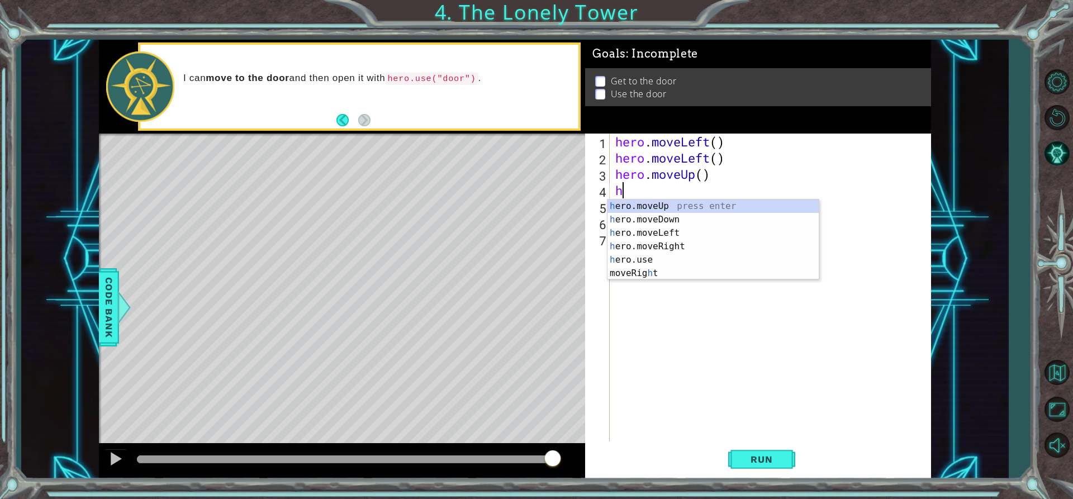
type textarea "he"
click at [653, 206] on div "he ro.moveUp press enter he ro.moveDown press enter he ro.moveLeft press enter …" at bounding box center [712, 246] width 211 height 94
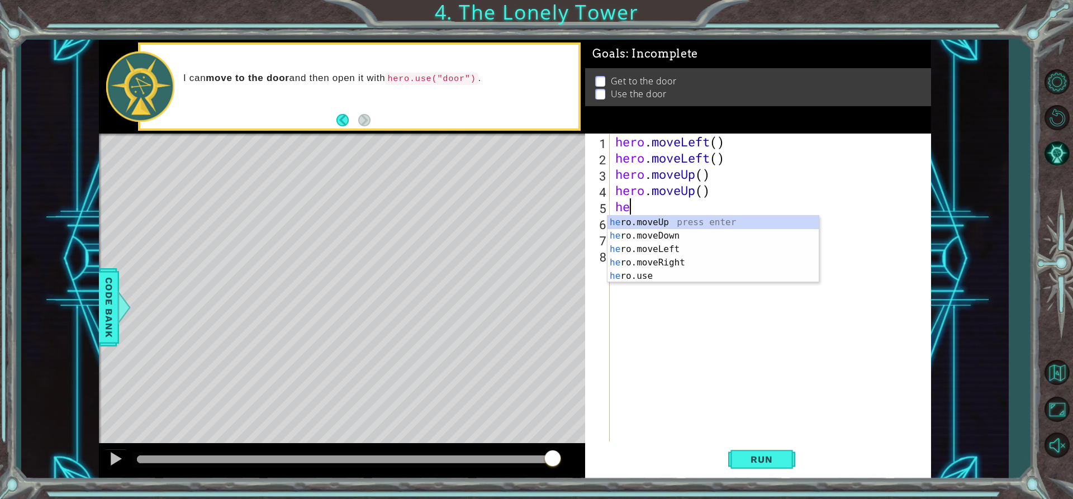
type textarea "her"
click at [653, 261] on div "her o.moveUp press enter her o.moveDown press enter her o.moveLeft press enter …" at bounding box center [712, 263] width 211 height 94
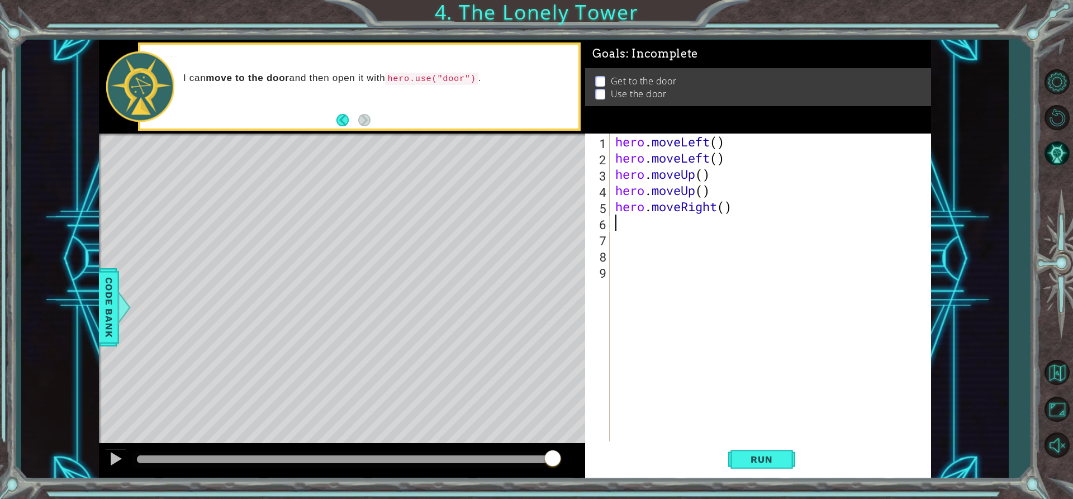
scroll to position [0, 0]
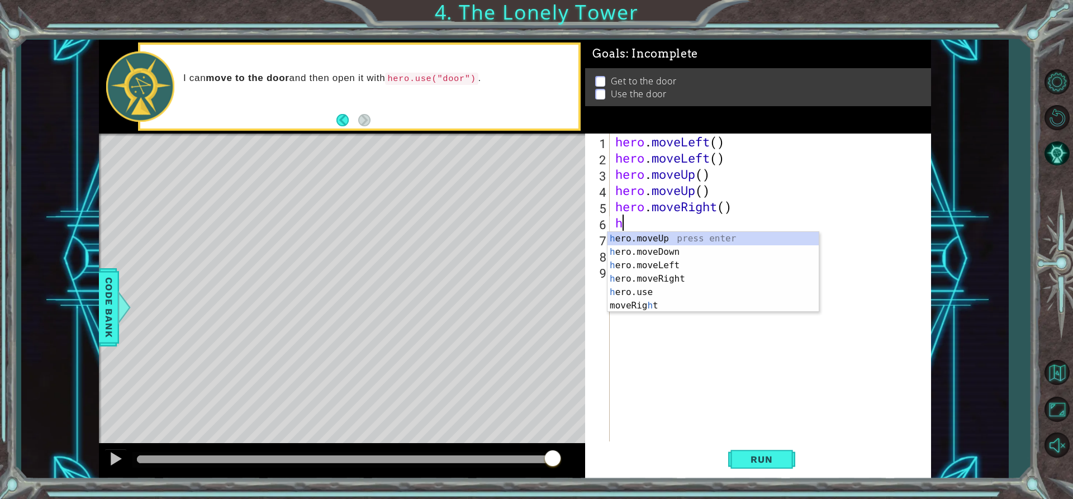
type textarea "her"
click at [672, 281] on div "her o.moveUp press enter her o.moveDown press enter her o.moveLeft press enter …" at bounding box center [712, 279] width 211 height 94
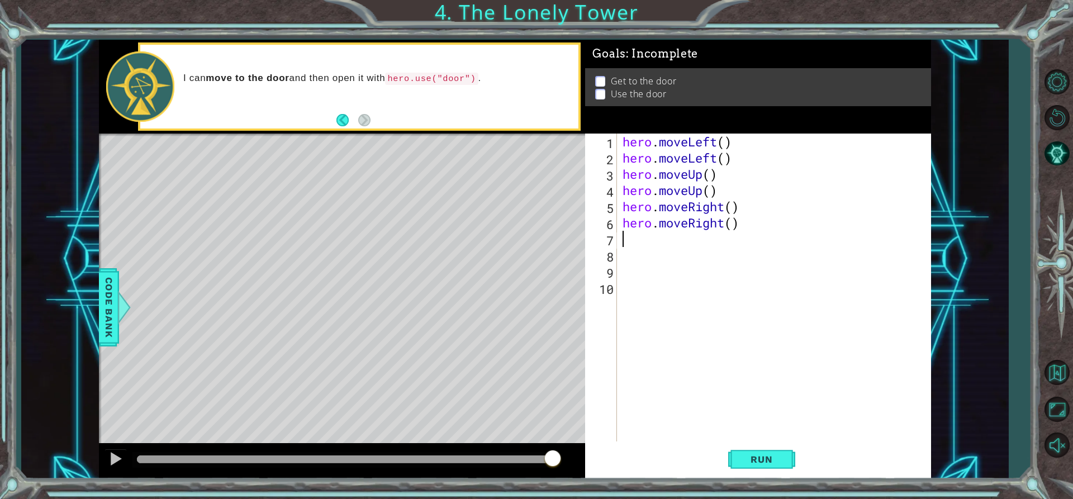
scroll to position [0, 0]
click at [745, 459] on span "Run" at bounding box center [761, 459] width 44 height 11
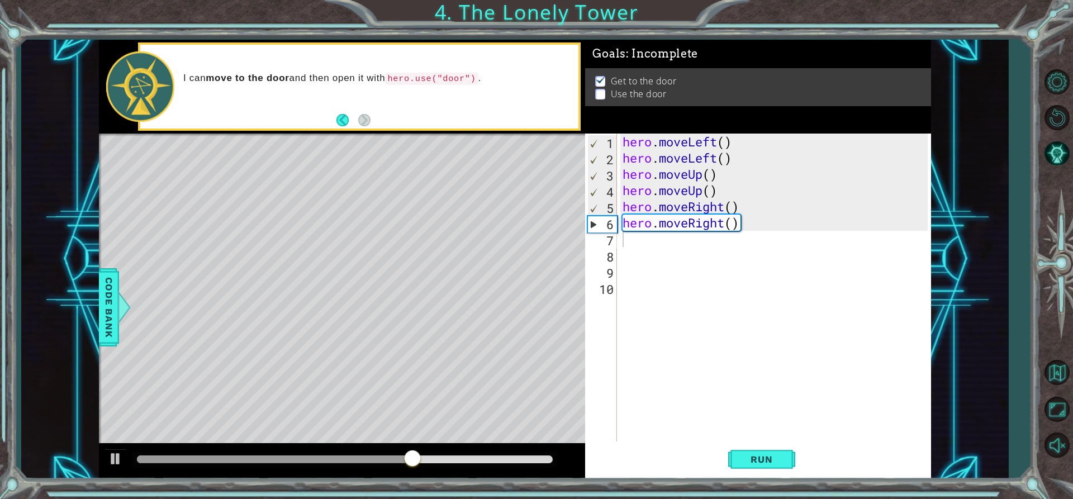
drag, startPoint x: 390, startPoint y: 184, endPoint x: 406, endPoint y: 184, distance: 15.7
click at [392, 184] on div "Level Map" at bounding box center [357, 298] width 516 height 329
drag, startPoint x: 409, startPoint y: 184, endPoint x: 434, endPoint y: 198, distance: 28.8
click at [424, 192] on div "Level Map" at bounding box center [357, 298] width 516 height 329
drag, startPoint x: 434, startPoint y: 198, endPoint x: 423, endPoint y: 207, distance: 13.9
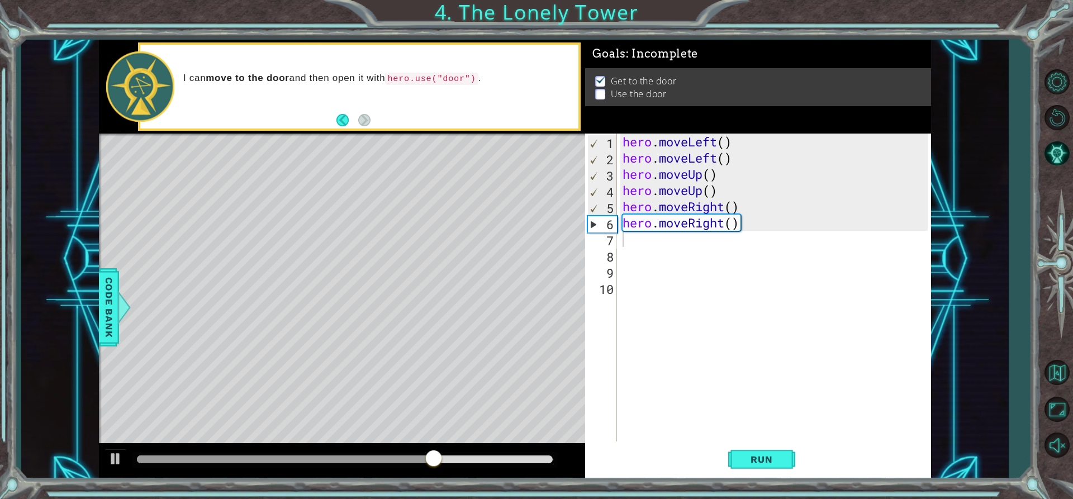
click at [422, 220] on div "Level Map" at bounding box center [357, 298] width 516 height 329
click at [424, 189] on div "Level Map" at bounding box center [357, 298] width 516 height 329
click at [425, 187] on div "Level Map" at bounding box center [357, 298] width 516 height 329
click at [627, 241] on div "hero . moveLeft ( ) hero . moveLeft ( ) hero . moveUp ( ) hero . moveUp ( ) her…" at bounding box center [776, 304] width 313 height 340
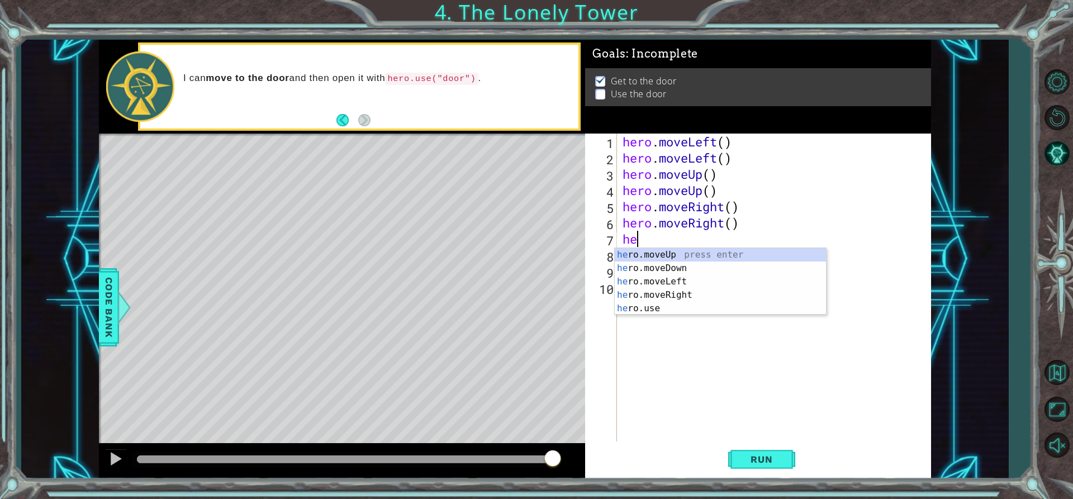
scroll to position [0, 1]
click at [702, 310] on div "her o.moveUp press enter her o.moveDown press enter her o.moveLeft press enter …" at bounding box center [720, 295] width 211 height 94
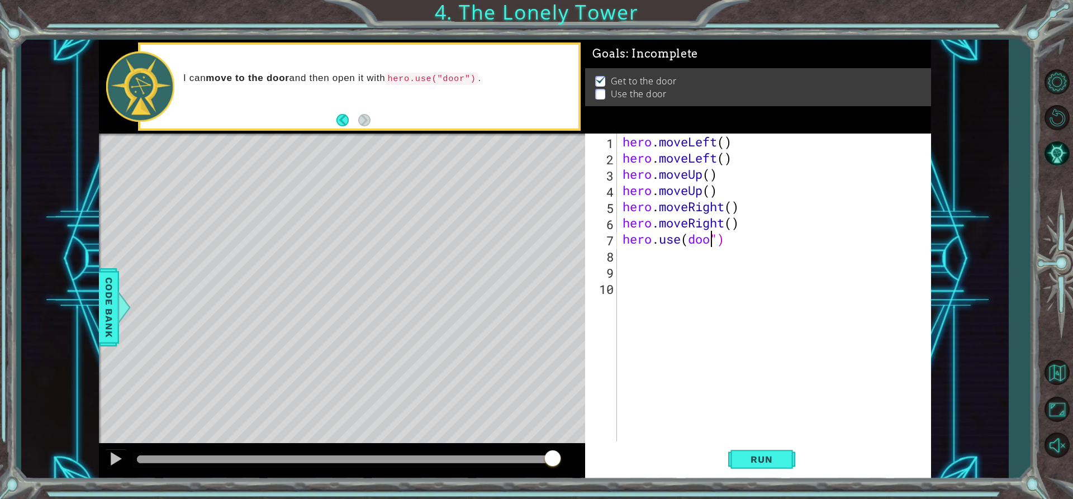
scroll to position [0, 4]
type textarea "hero.use(door")"
click at [747, 460] on span "Run" at bounding box center [761, 459] width 44 height 11
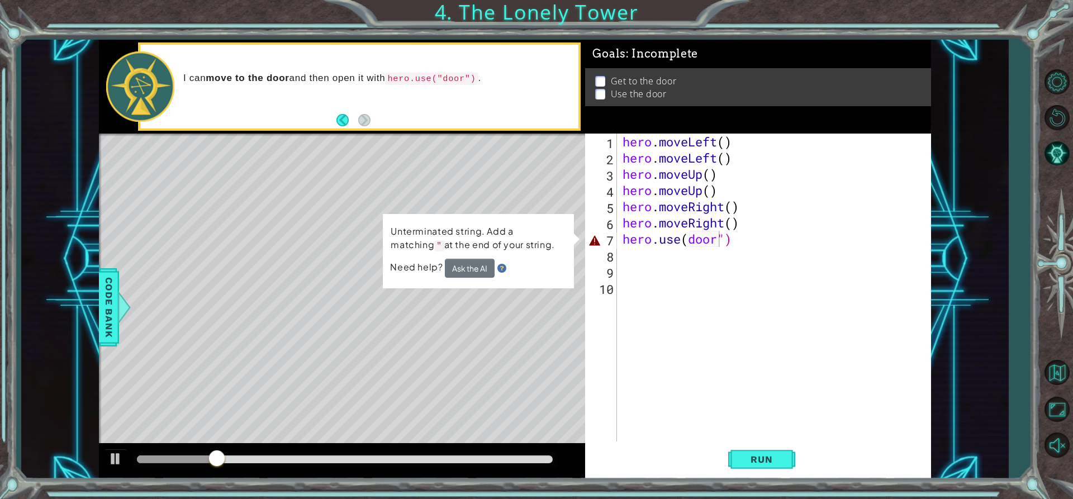
click at [557, 285] on div "Unterminated string. Add a matching " at the end of your string. Need help? Ask…" at bounding box center [478, 251] width 191 height 74
click at [639, 310] on div "hero . moveLeft ( ) hero . moveLeft ( ) hero . moveUp ( ) hero . moveUp ( ) her…" at bounding box center [776, 304] width 313 height 340
